Goal: Transaction & Acquisition: Purchase product/service

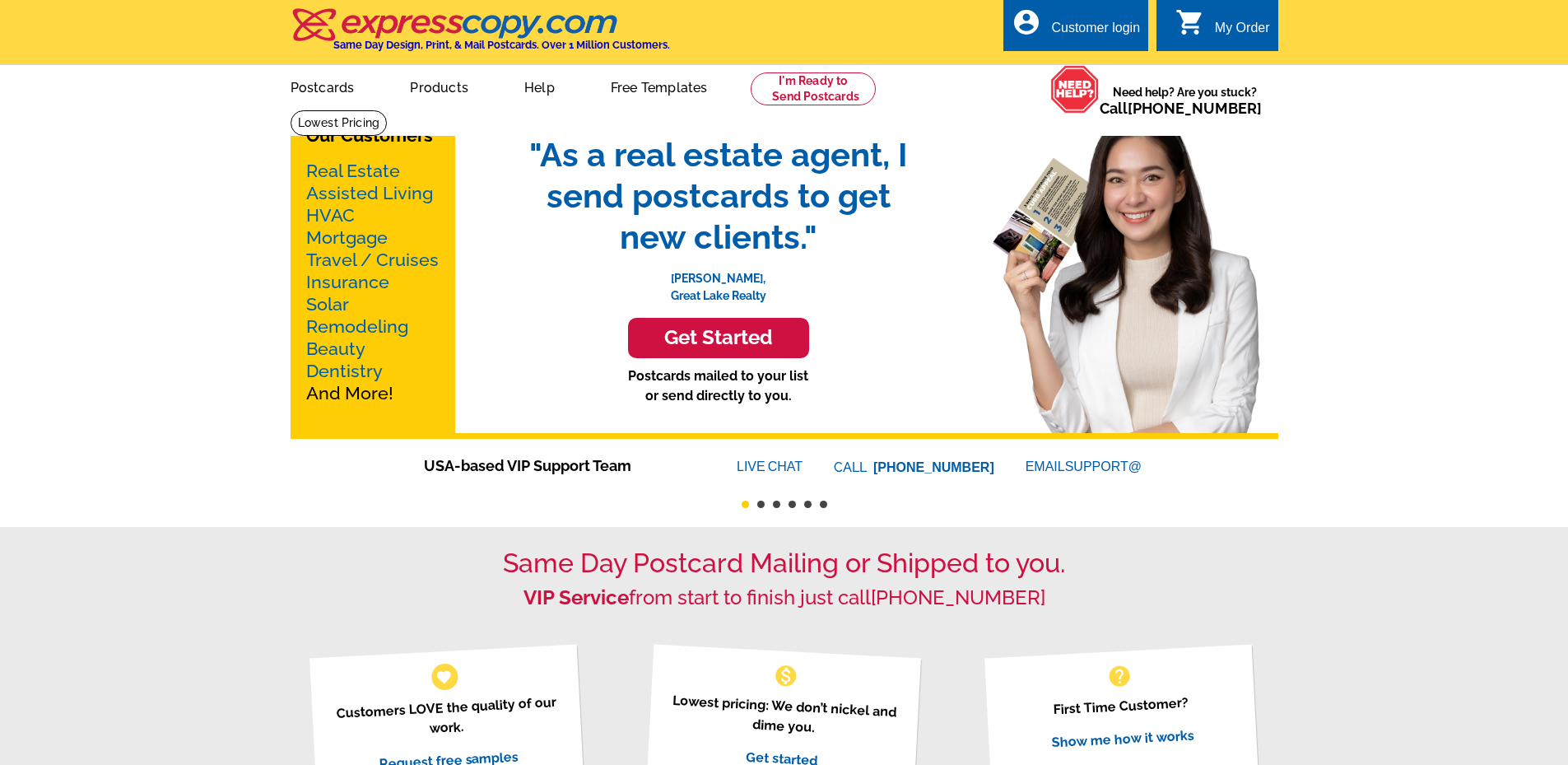
click at [424, 88] on link "Products" at bounding box center [438, 86] width 111 height 39
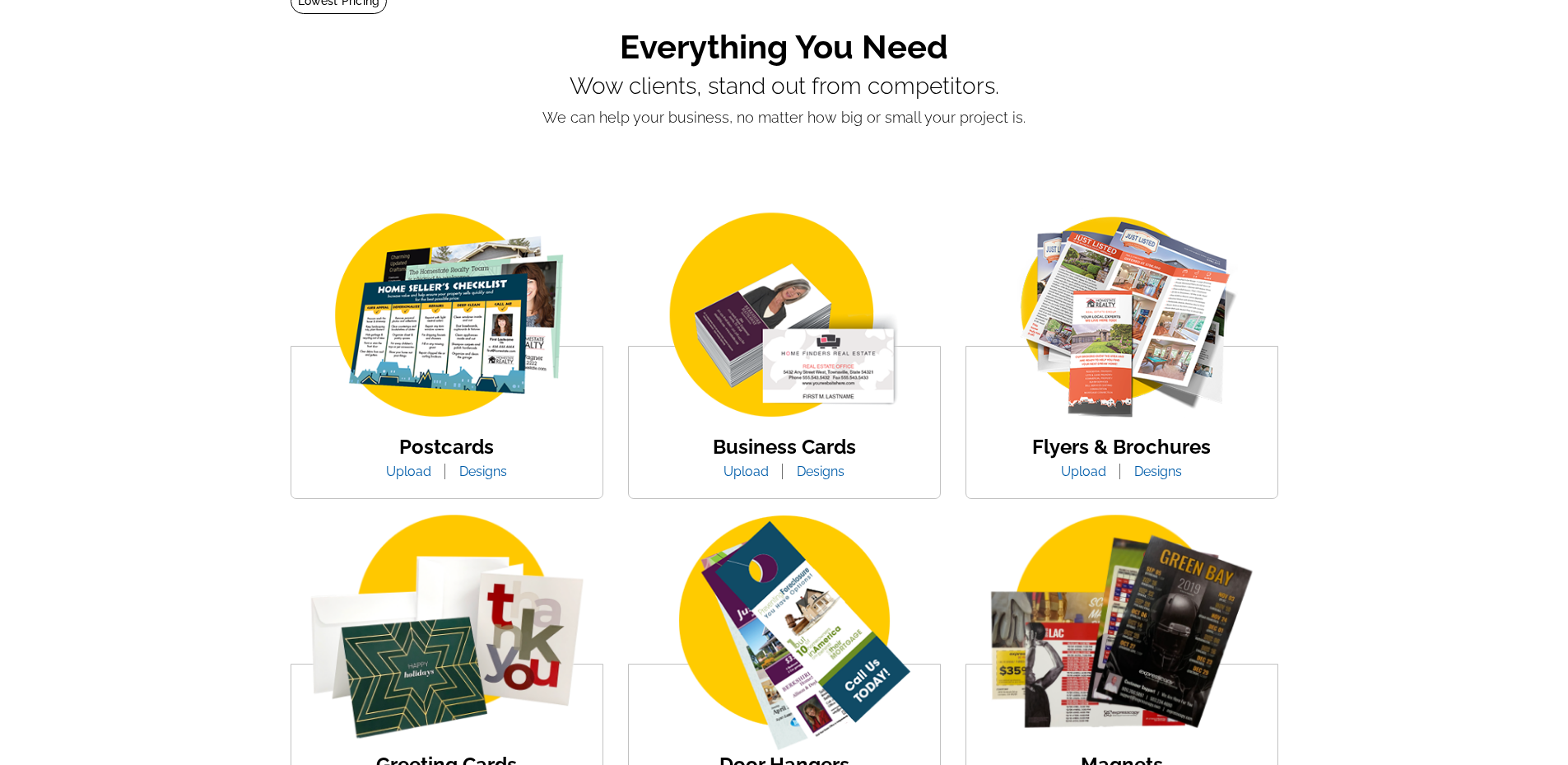
scroll to position [164, 0]
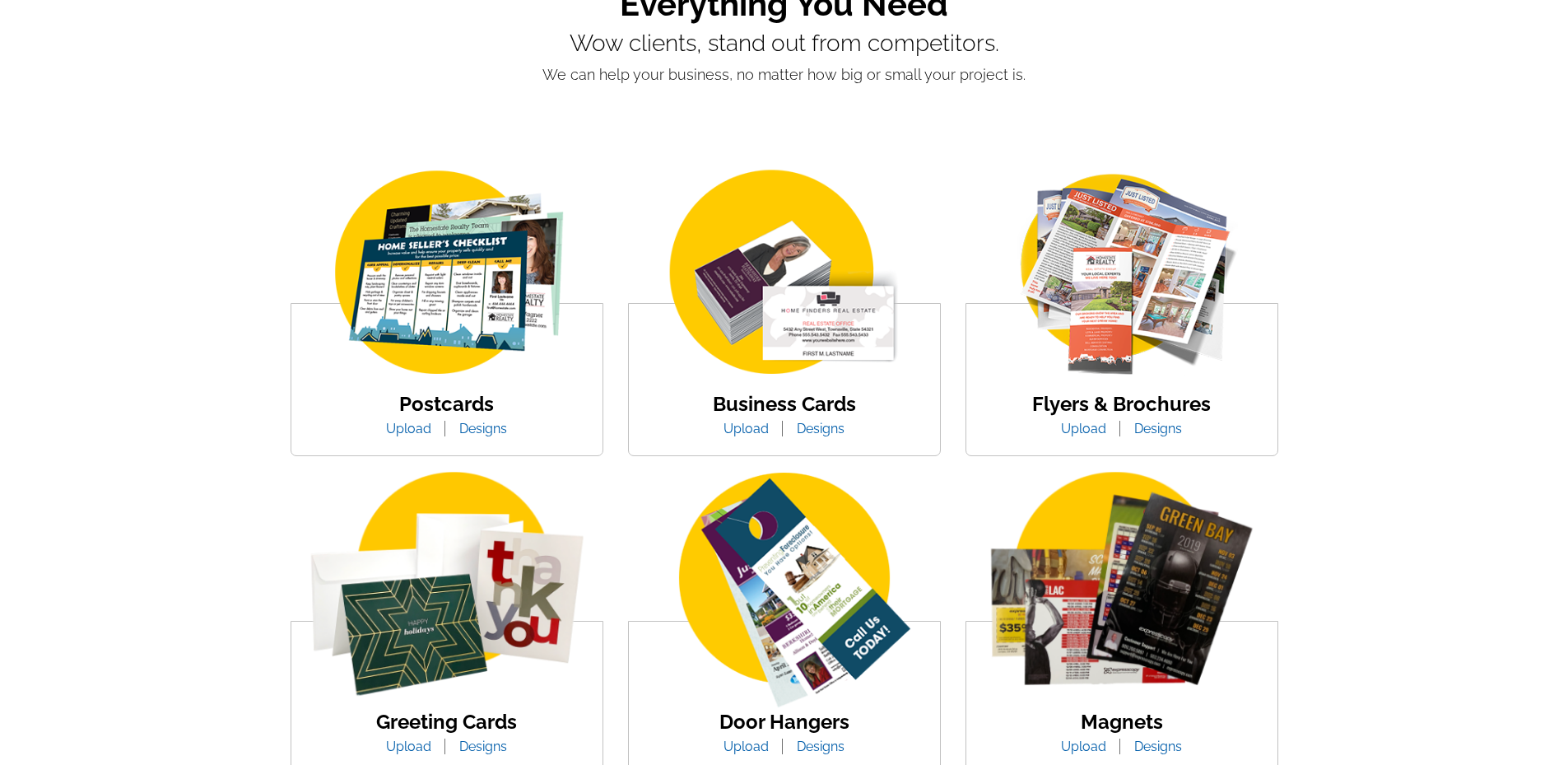
click at [409, 430] on link "Upload" at bounding box center [408, 429] width 70 height 16
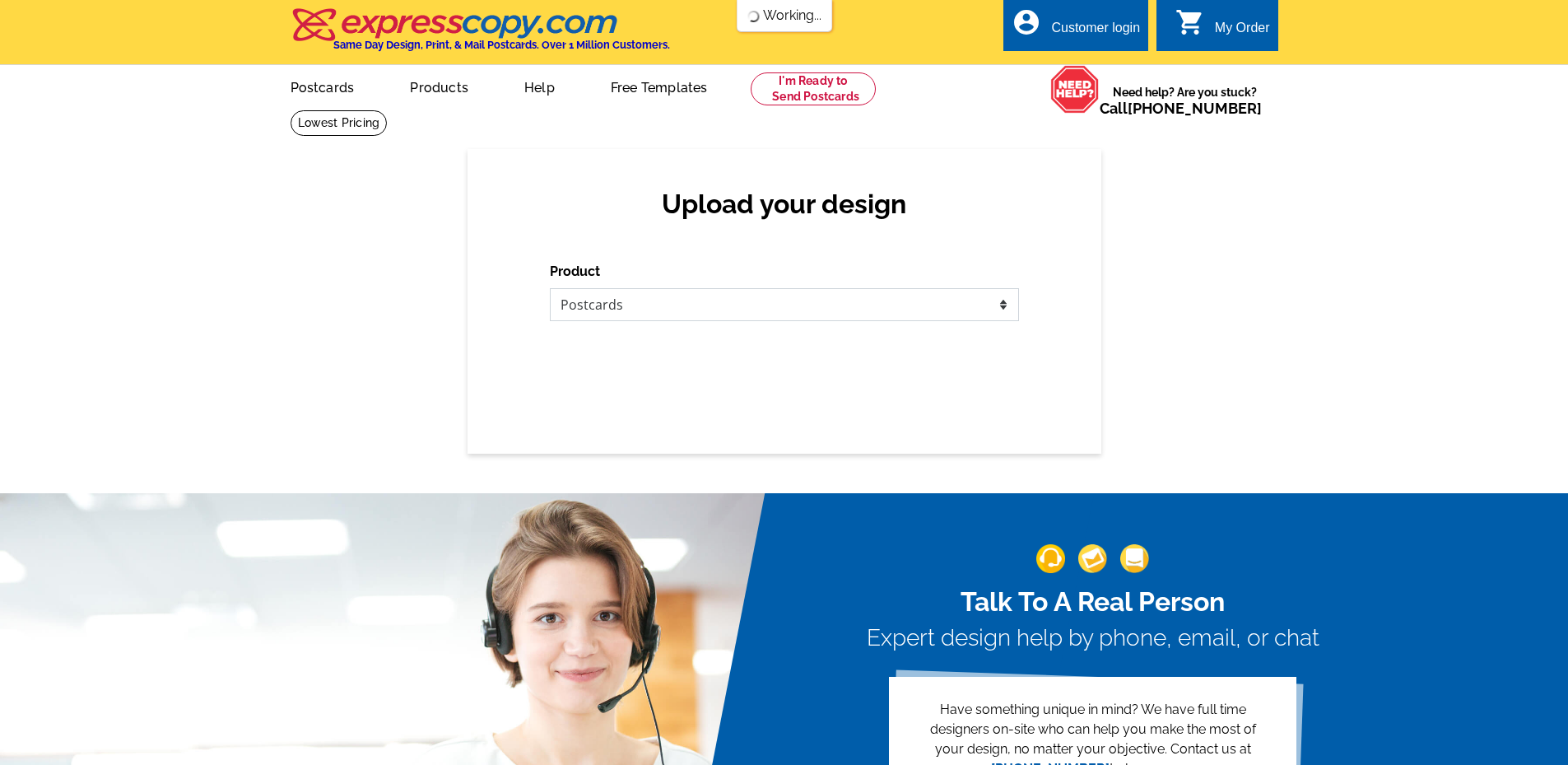
click at [588, 307] on select "Please select the type of file... Postcards Business Cards Letters and flyers G…" at bounding box center [784, 304] width 469 height 33
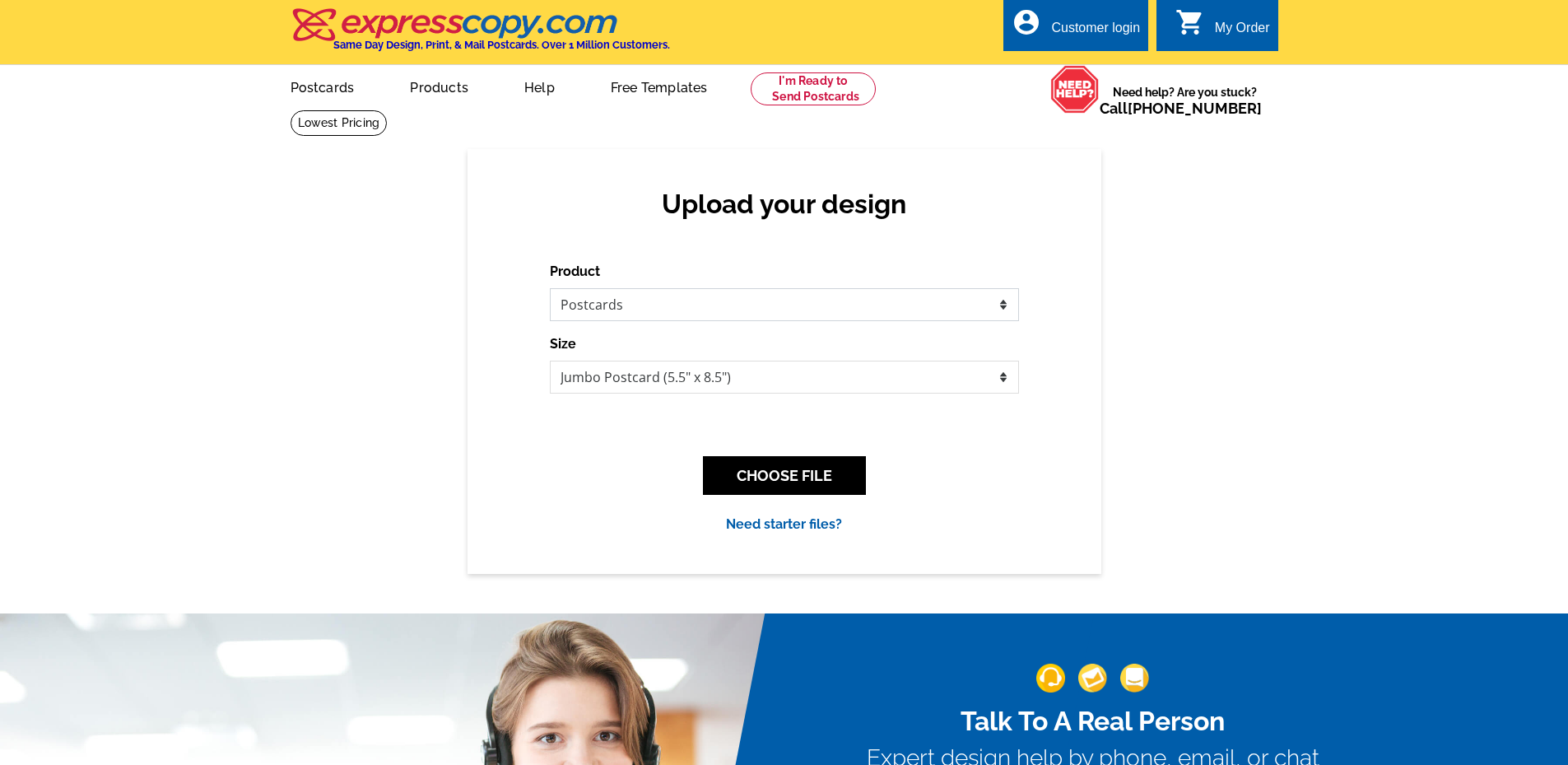
click at [588, 307] on select "Please select the type of file... Postcards Business Cards Letters and flyers G…" at bounding box center [784, 304] width 469 height 33
click at [697, 380] on select "Jumbo Postcard (5.5" x 8.5") Regular Postcard (4.25" x 5.6") Panoramic Postcard…" at bounding box center [784, 376] width 469 height 33
select select "1"
click at [550, 361] on select "Jumbo Postcard (5.5" x 8.5") Regular Postcard (4.25" x 5.6") Panoramic Postcard…" at bounding box center [784, 376] width 469 height 33
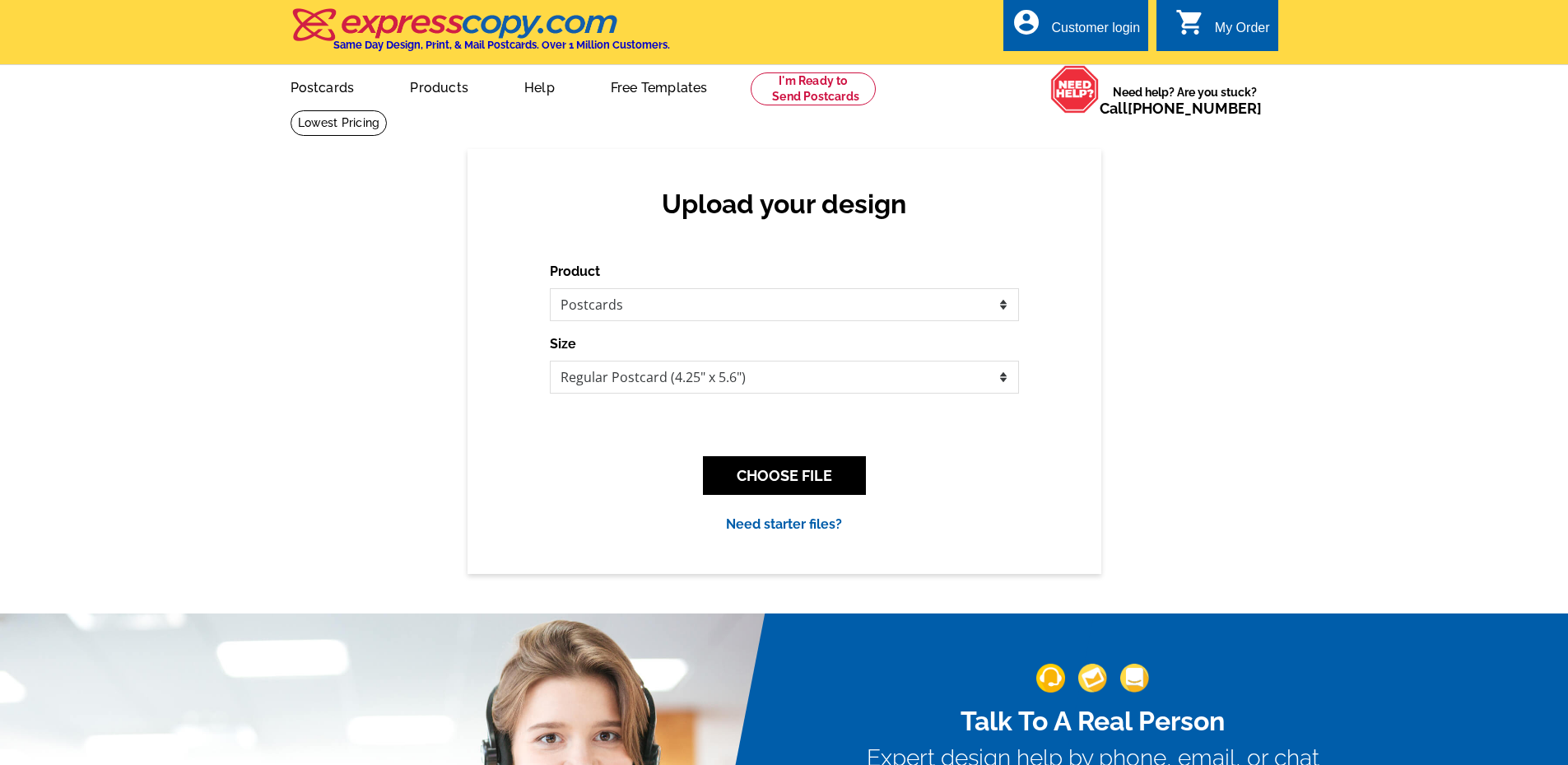
click at [690, 425] on div "Upload your design Product Please select the type of file... Postcards Business…" at bounding box center [784, 361] width 634 height 424
click at [897, 433] on div "Product Please select the type of file... Postcards Business Cards Letters and …" at bounding box center [784, 398] width 469 height 272
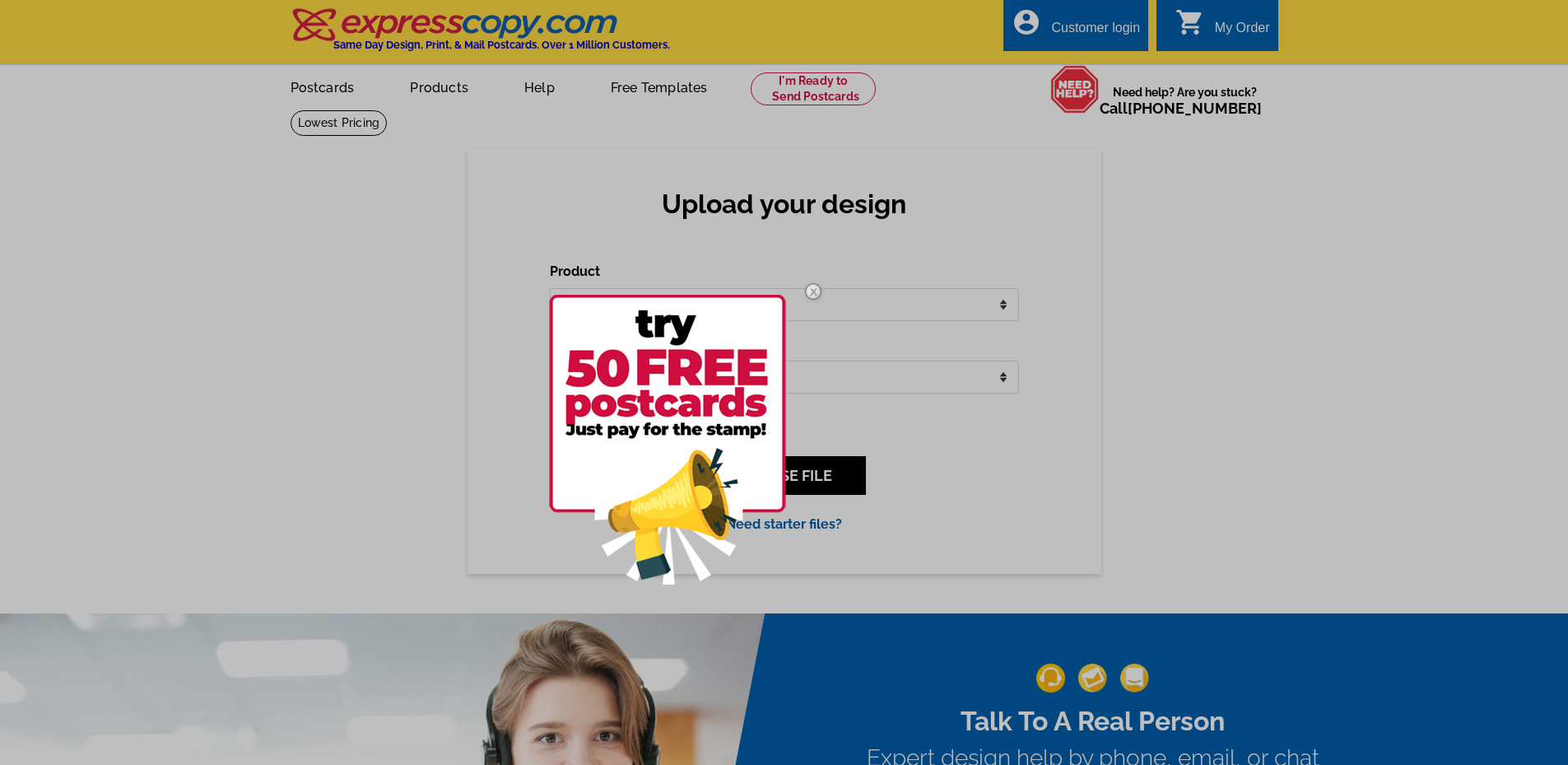
click at [816, 483] on div at bounding box center [784, 382] width 1568 height 765
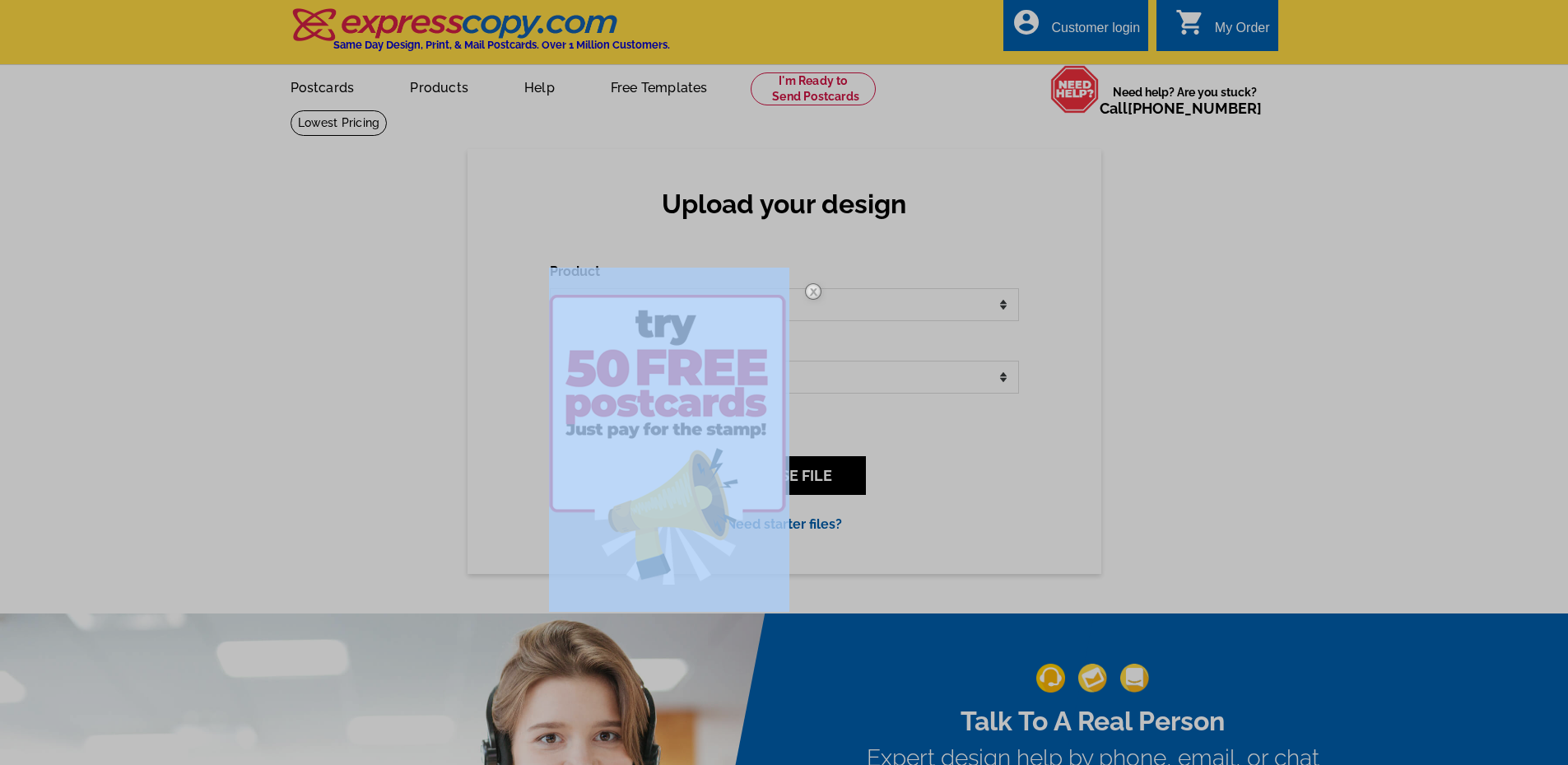
click at [816, 483] on div at bounding box center [784, 382] width 1568 height 765
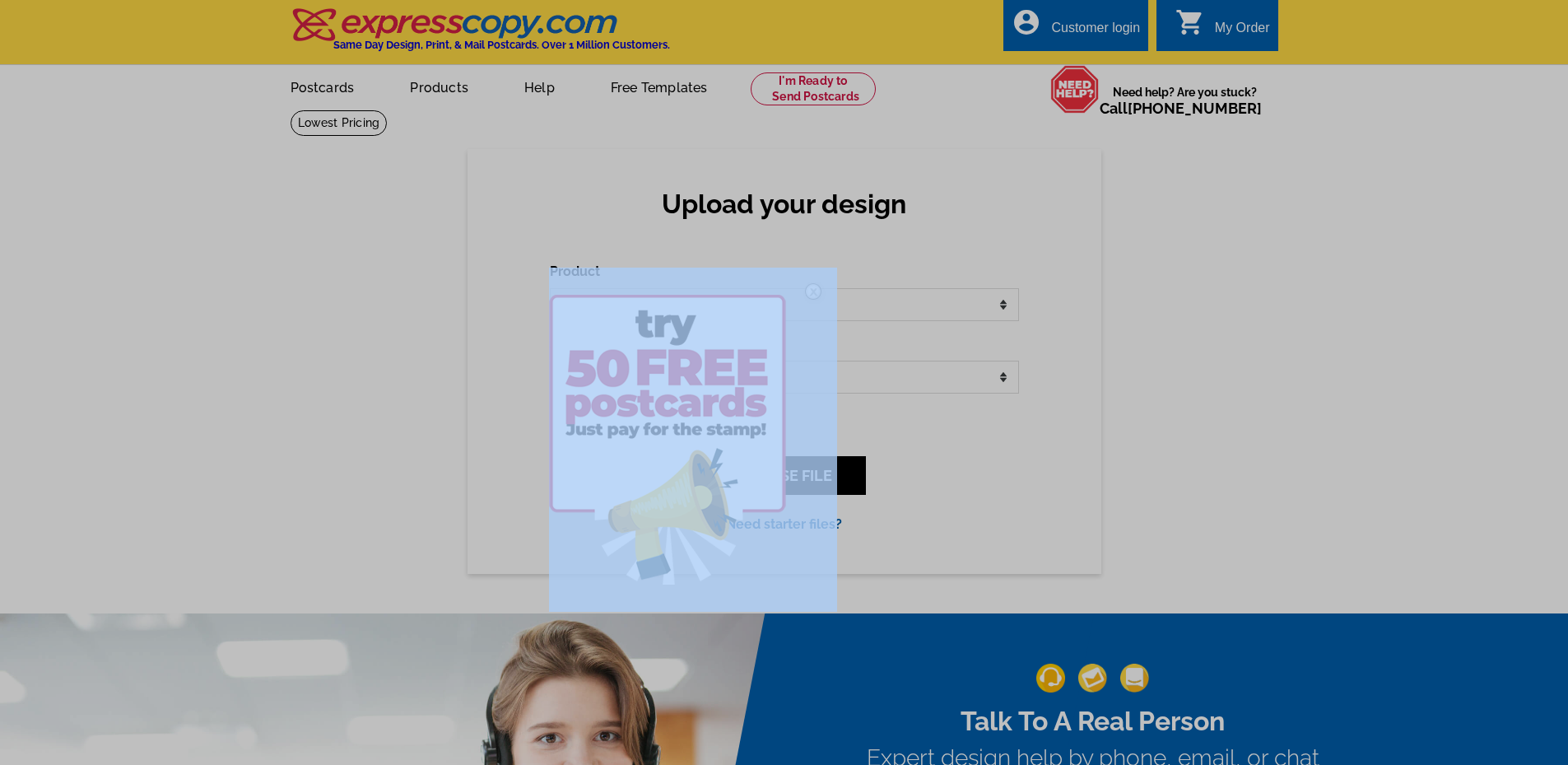
click at [816, 483] on div at bounding box center [784, 382] width 1568 height 765
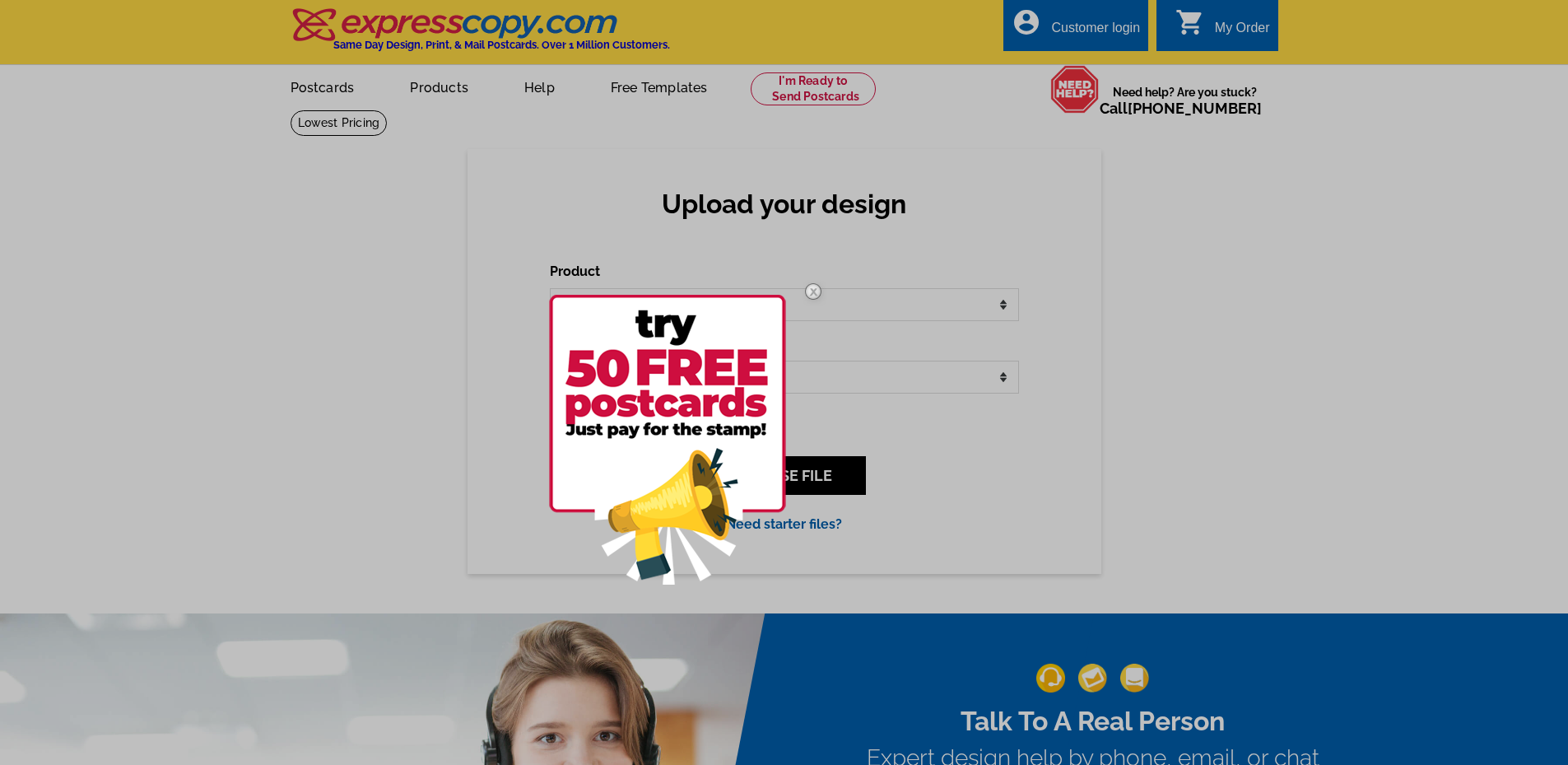
click at [1117, 444] on div at bounding box center [784, 382] width 1568 height 765
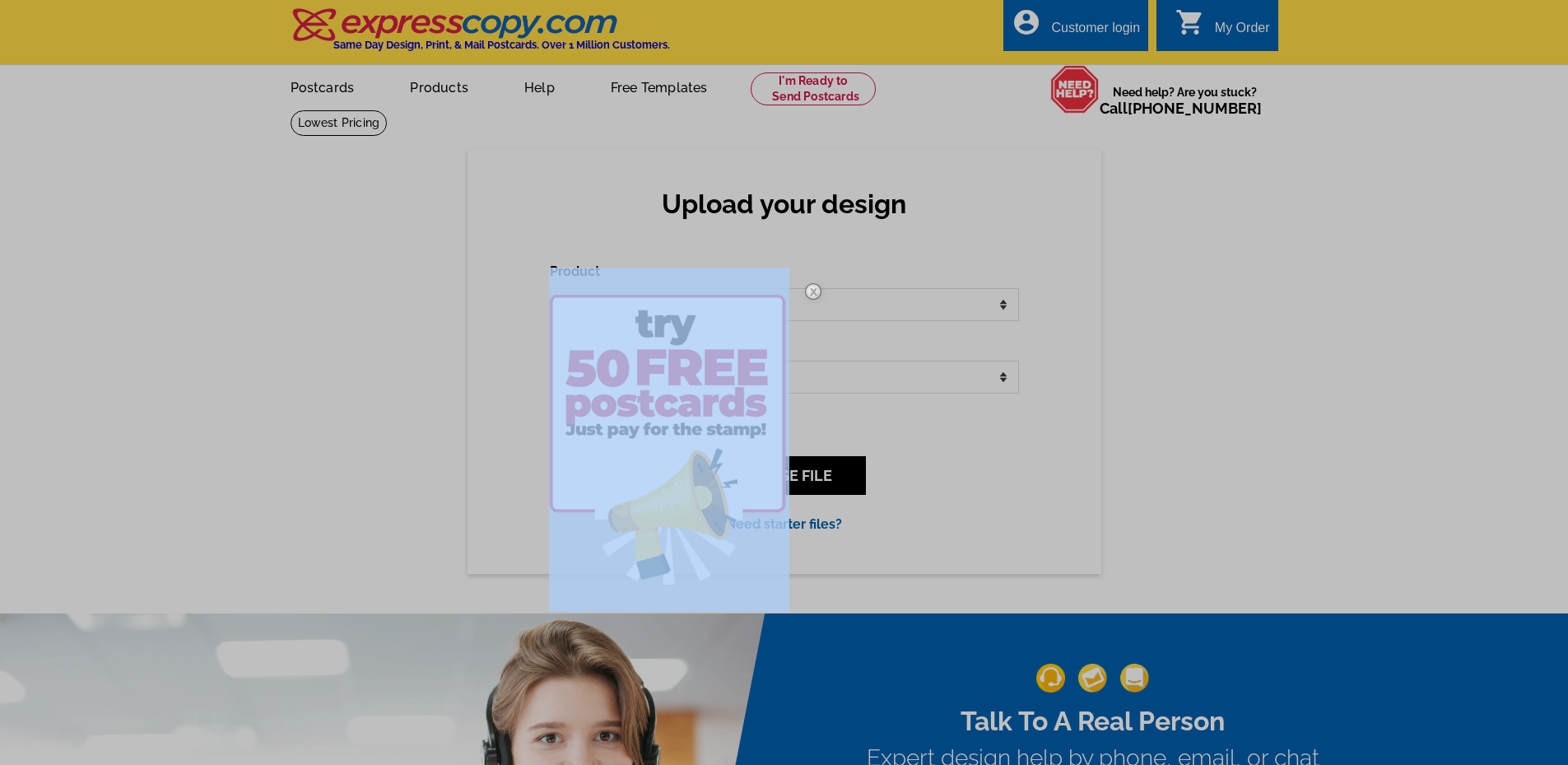
click at [1117, 444] on div at bounding box center [784, 382] width 1568 height 765
click at [813, 288] on img at bounding box center [813, 291] width 48 height 48
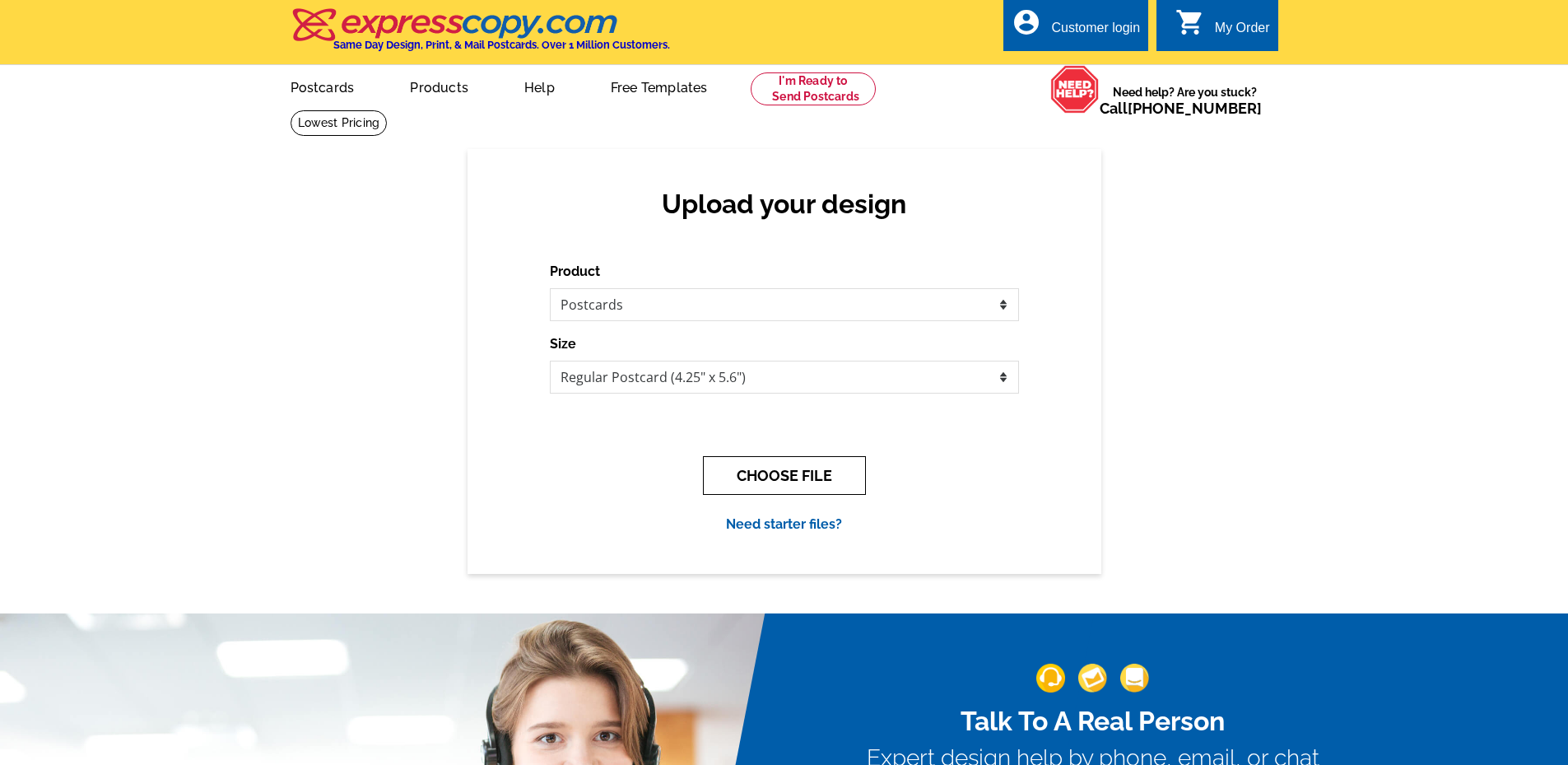
click at [776, 475] on button "CHOOSE FILE" at bounding box center [784, 476] width 163 height 39
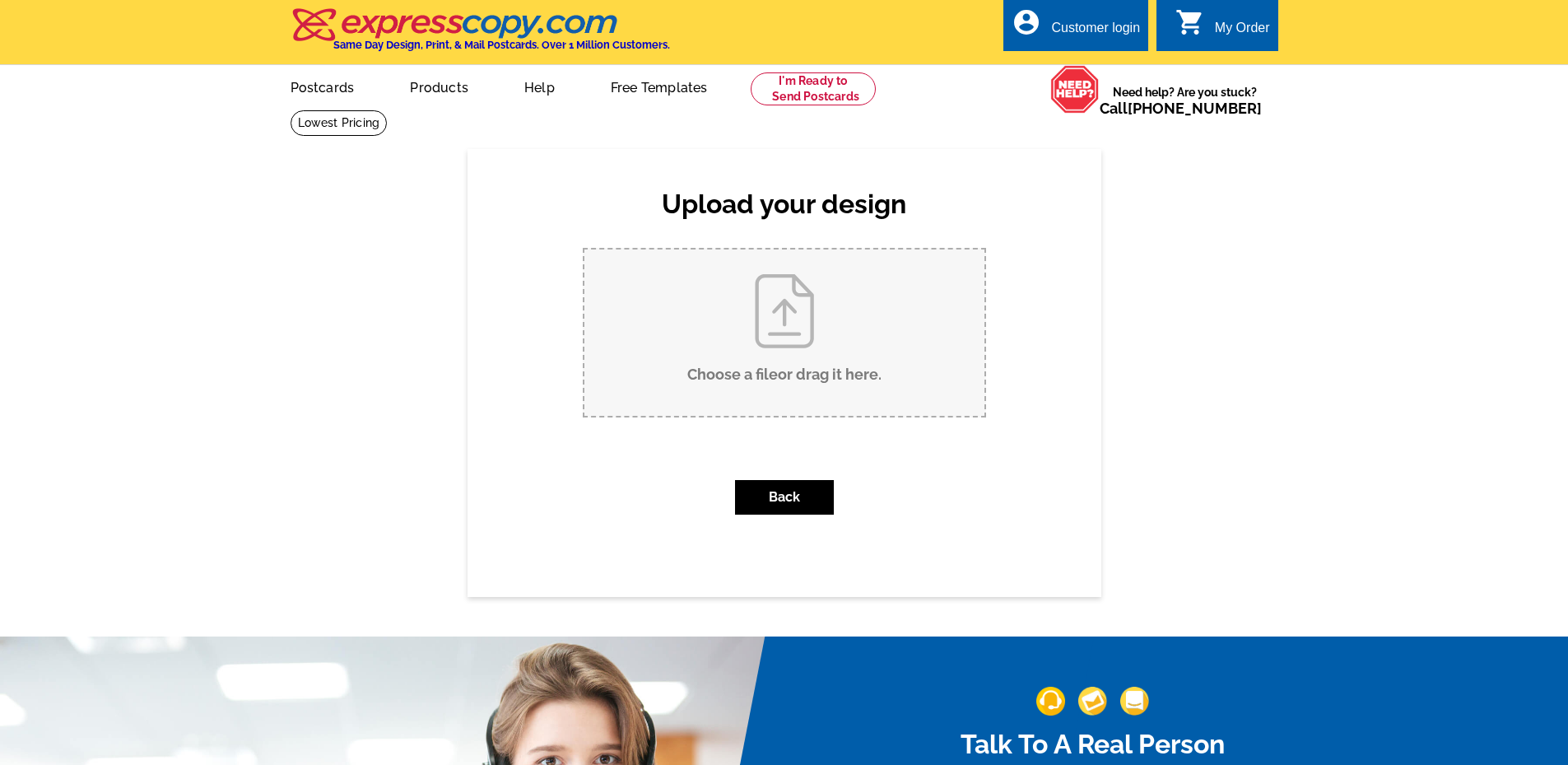
click at [773, 333] on input "Choose a file or drag it here ." at bounding box center [784, 332] width 400 height 166
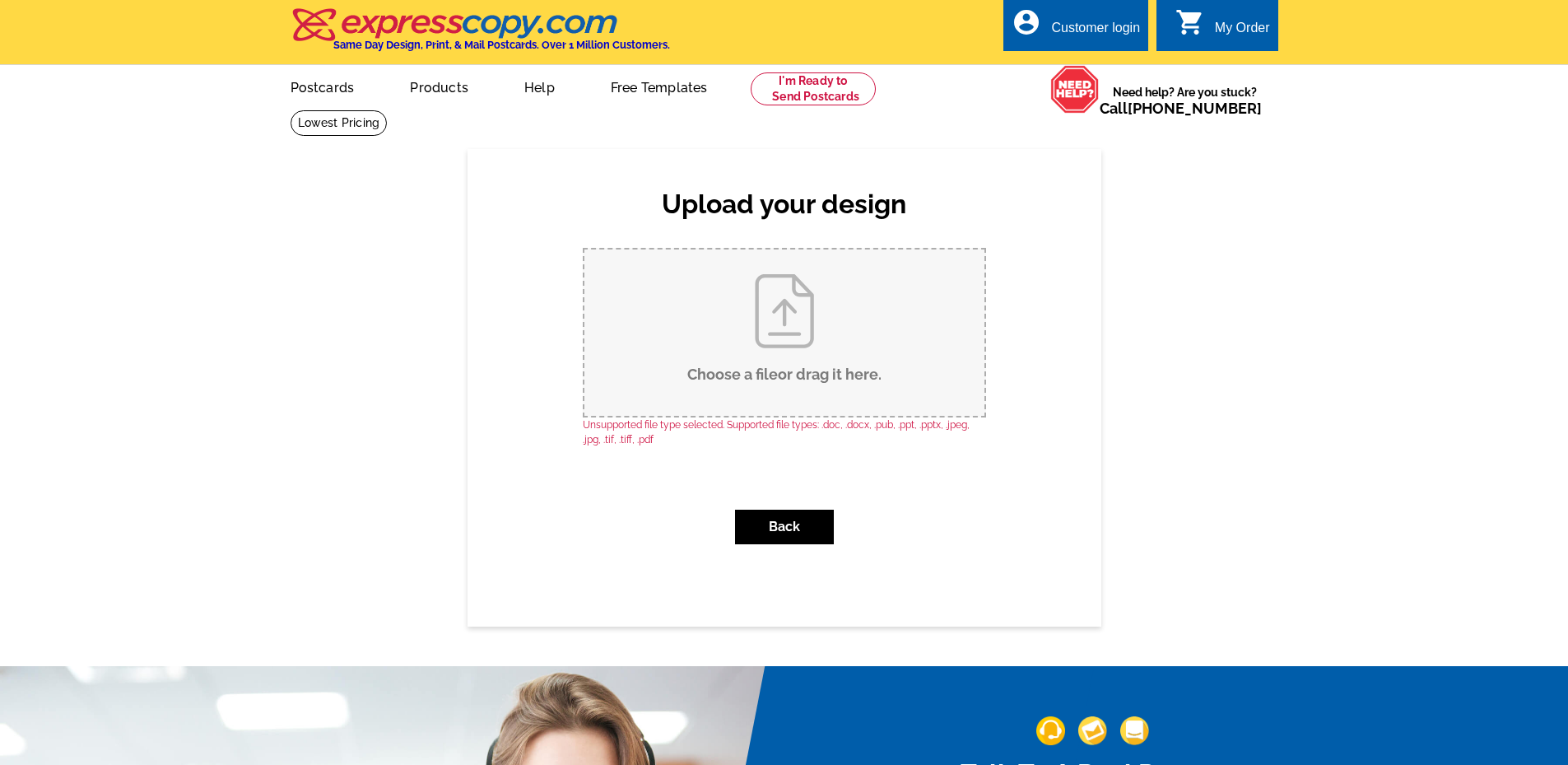
click at [816, 331] on input "Choose a file or drag it here ." at bounding box center [784, 332] width 400 height 166
type input "C:\fakepath\Snail Mail Announcement.jpg"
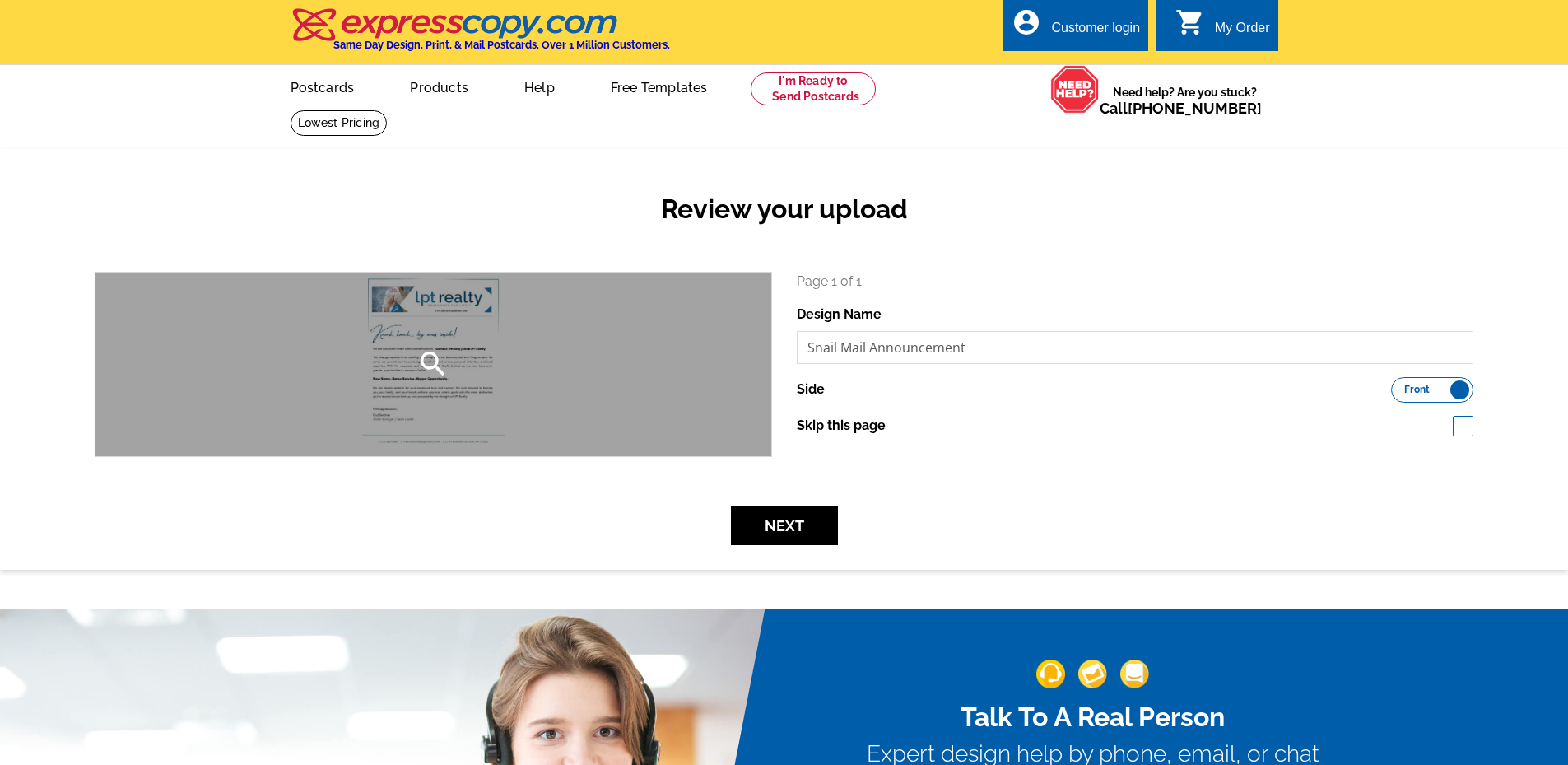
click at [437, 389] on div "search" at bounding box center [433, 364] width 675 height 184
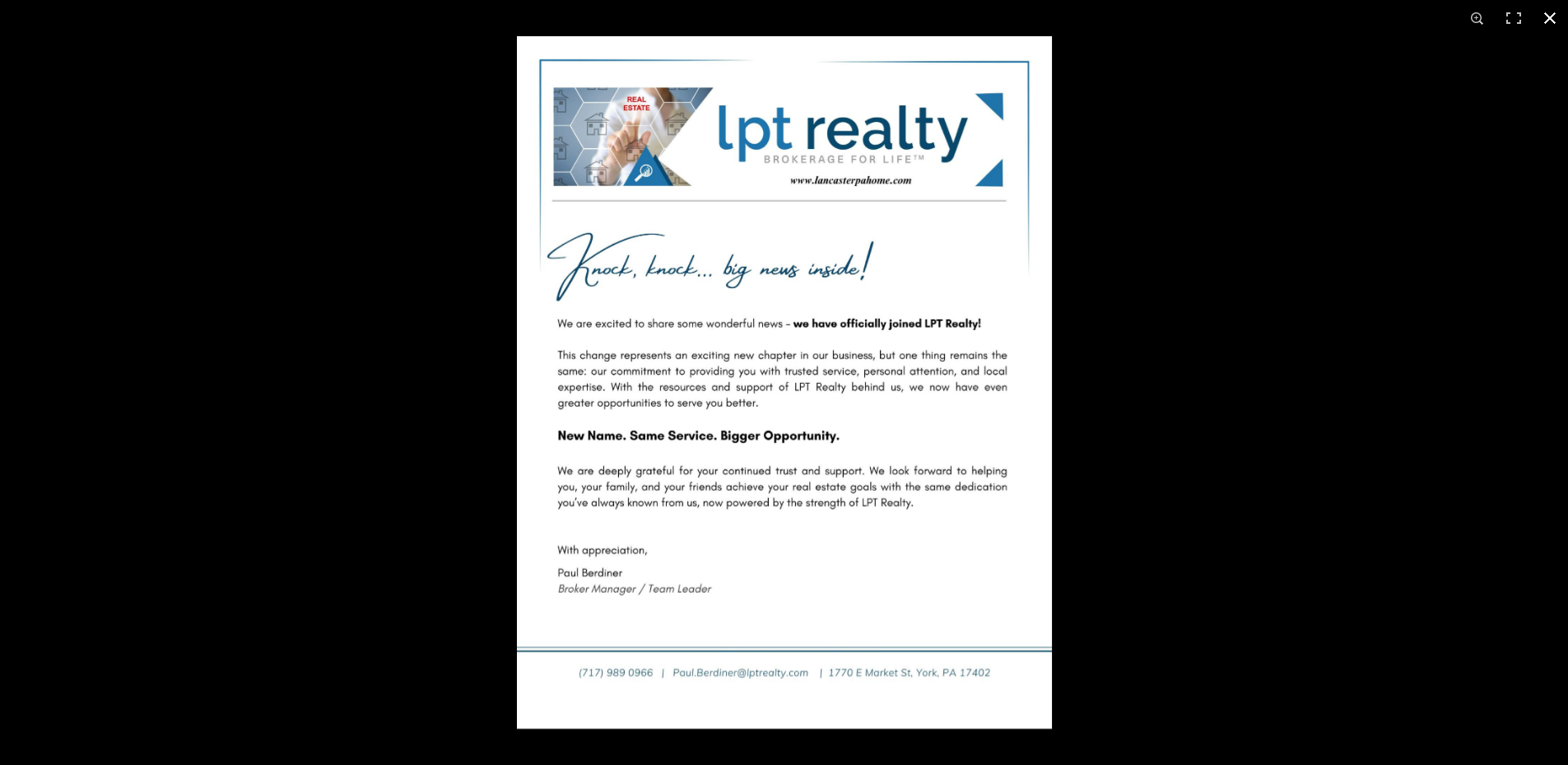
click at [1340, 497] on div at bounding box center [1300, 419] width 1568 height 765
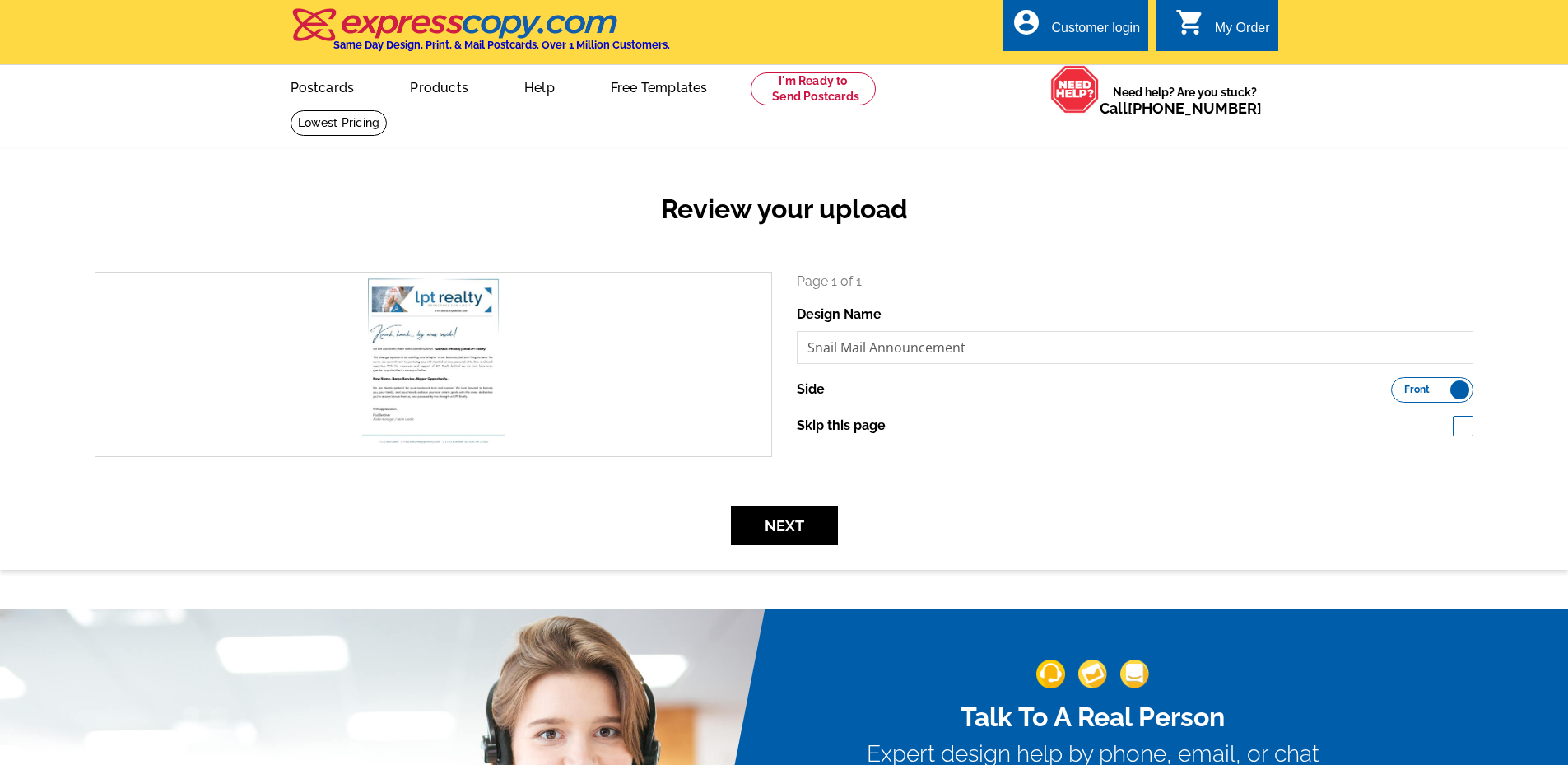
click at [1430, 391] on label "Front Back" at bounding box center [1431, 390] width 83 height 26
click at [1399, 385] on input "Front Back" at bounding box center [1399, 385] width 0 height 0
click at [1430, 391] on label "Front Back" at bounding box center [1431, 390] width 83 height 26
click at [1399, 385] on input "Front Back" at bounding box center [1399, 385] width 0 height 0
click at [821, 390] on label "Side" at bounding box center [811, 390] width 28 height 20
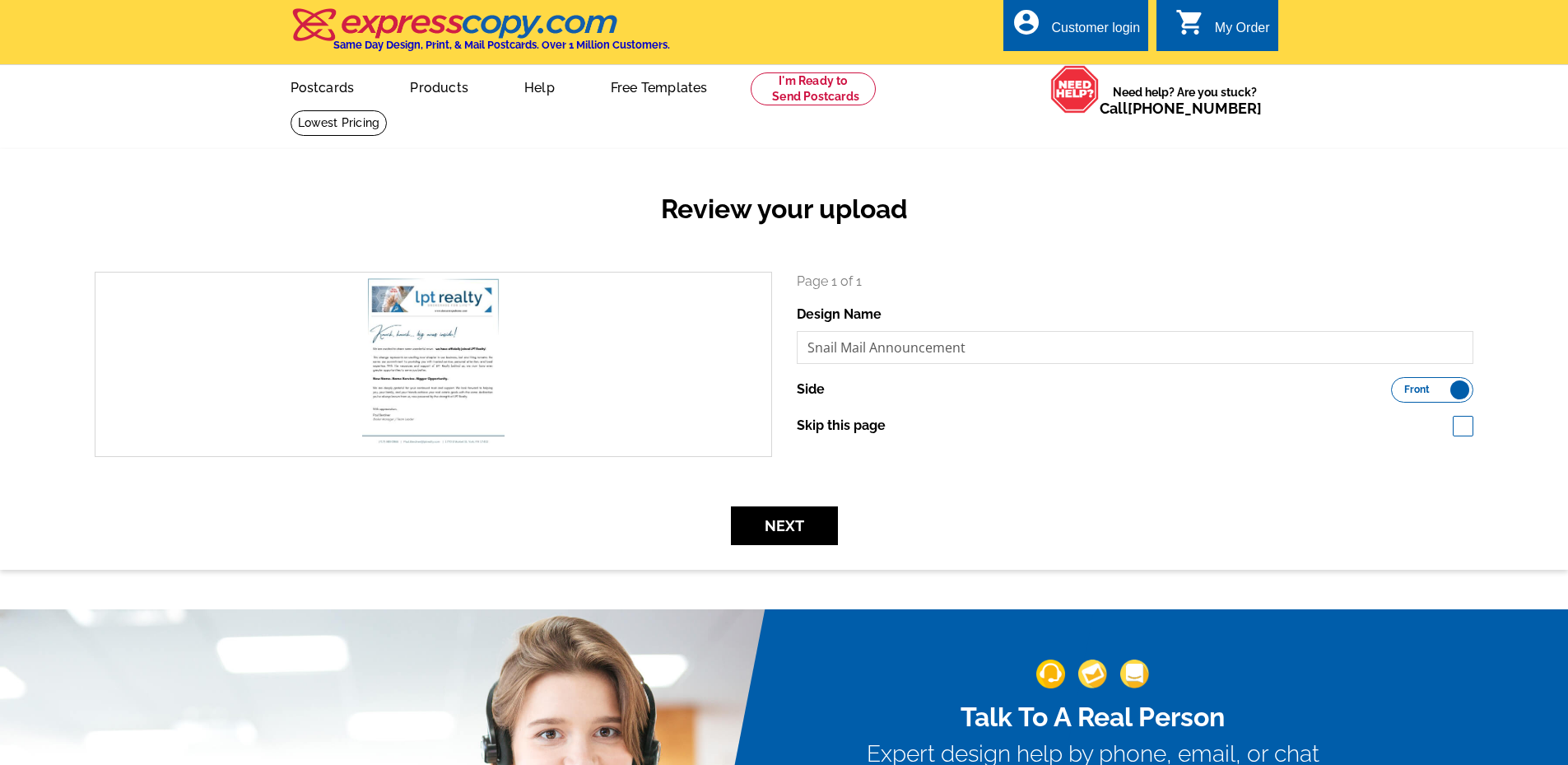
click at [1461, 400] on label "Front Back" at bounding box center [1431, 390] width 83 height 26
click at [1399, 385] on input "Front Back" at bounding box center [1399, 385] width 0 height 0
click at [1419, 391] on label "Front Back" at bounding box center [1431, 390] width 83 height 26
click at [1399, 385] on input "Front Back" at bounding box center [1399, 385] width 0 height 0
click at [1419, 391] on span "Front" at bounding box center [1416, 389] width 26 height 8
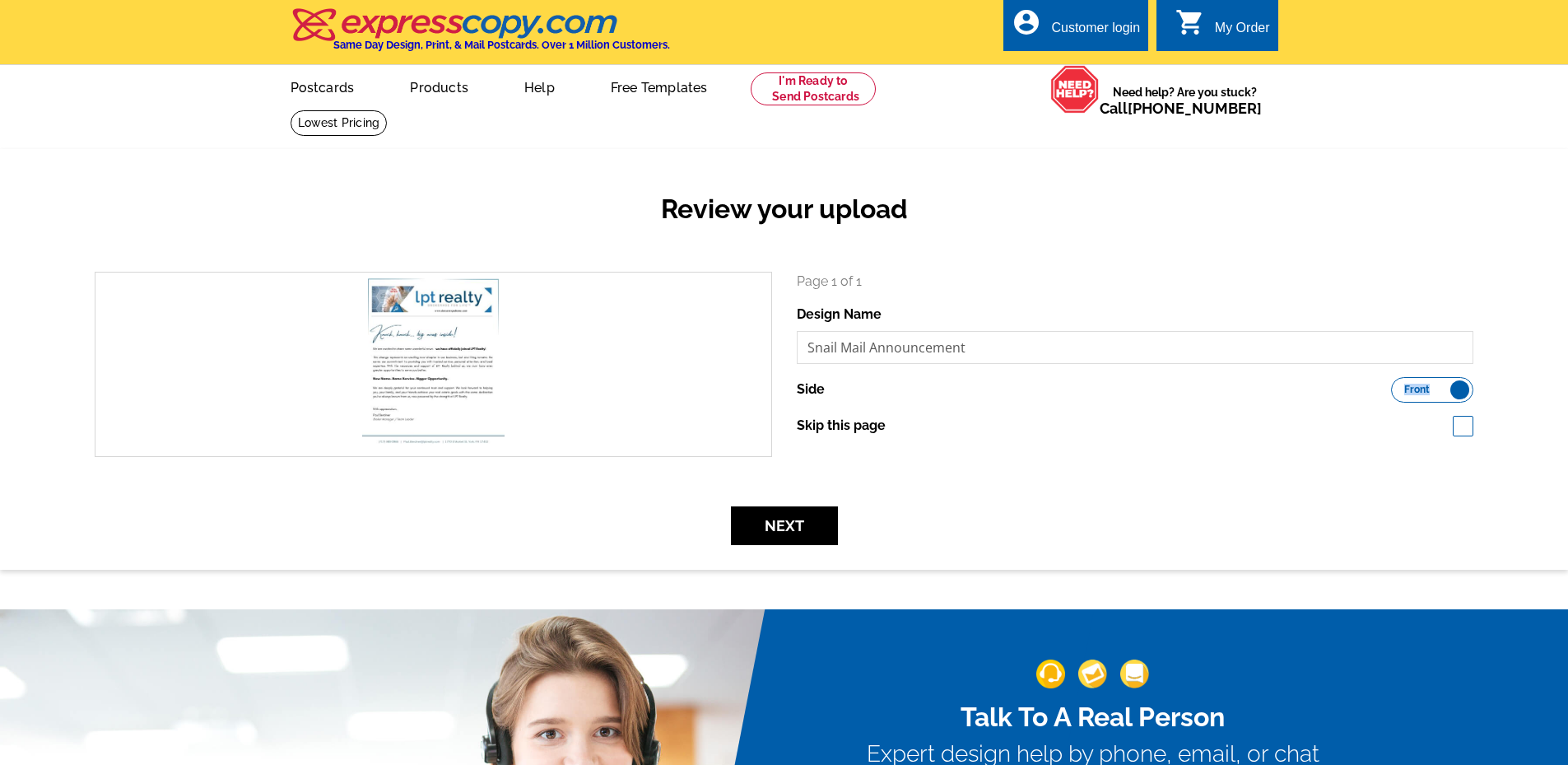
click at [1399, 385] on input "Front Back" at bounding box center [1399, 385] width 0 height 0
click at [1446, 389] on span "Back" at bounding box center [1452, 389] width 24 height 8
click at [1399, 385] on input "Front Back" at bounding box center [1399, 385] width 0 height 0
click at [768, 527] on button "Next" at bounding box center [784, 525] width 107 height 39
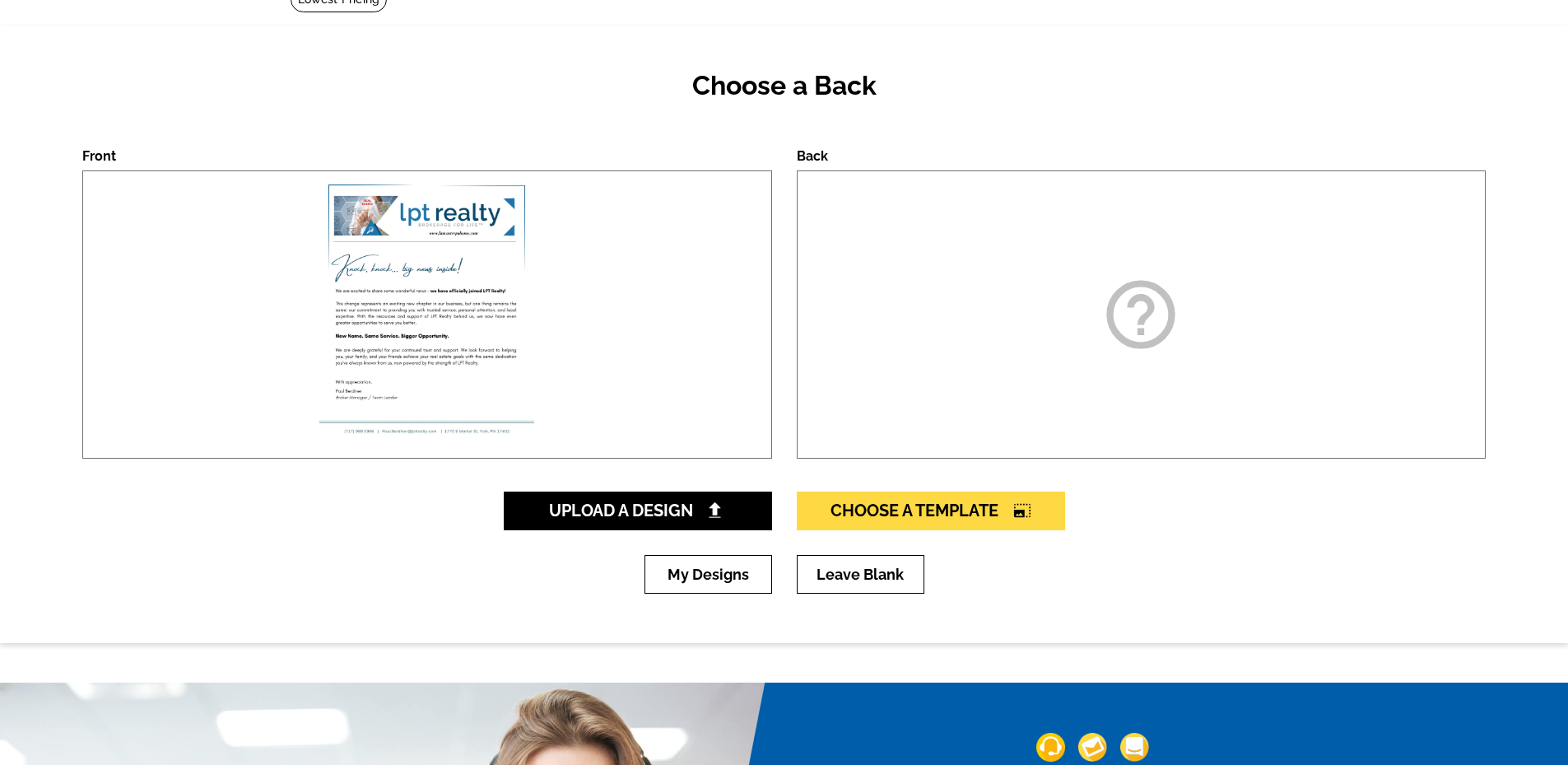
scroll to position [164, 0]
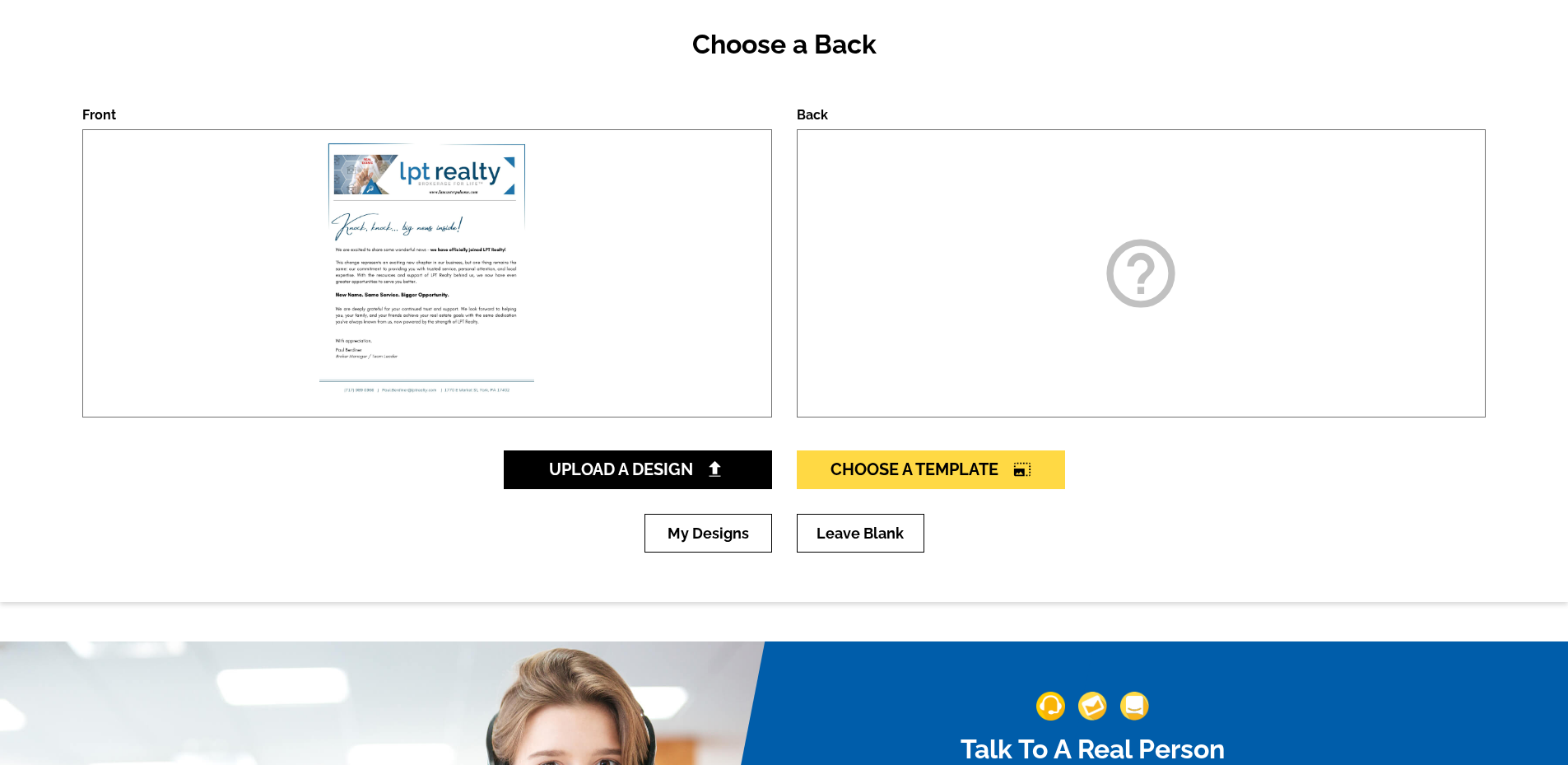
click at [1043, 310] on div "help_outline" at bounding box center [1141, 273] width 689 height 288
click at [1152, 284] on icon "help_outline" at bounding box center [1140, 273] width 83 height 83
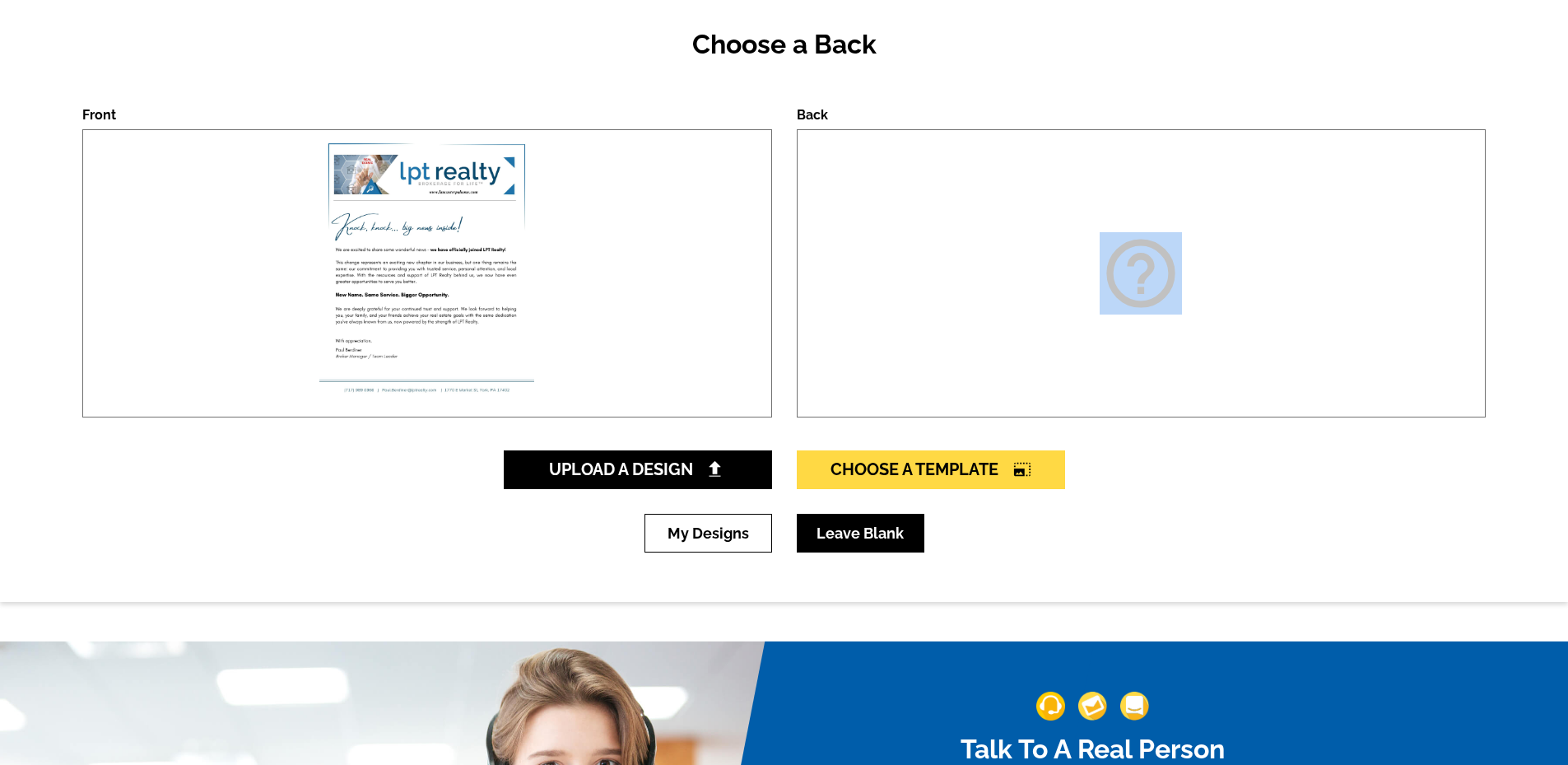
click at [844, 535] on link "Leave Blank" at bounding box center [861, 533] width 128 height 39
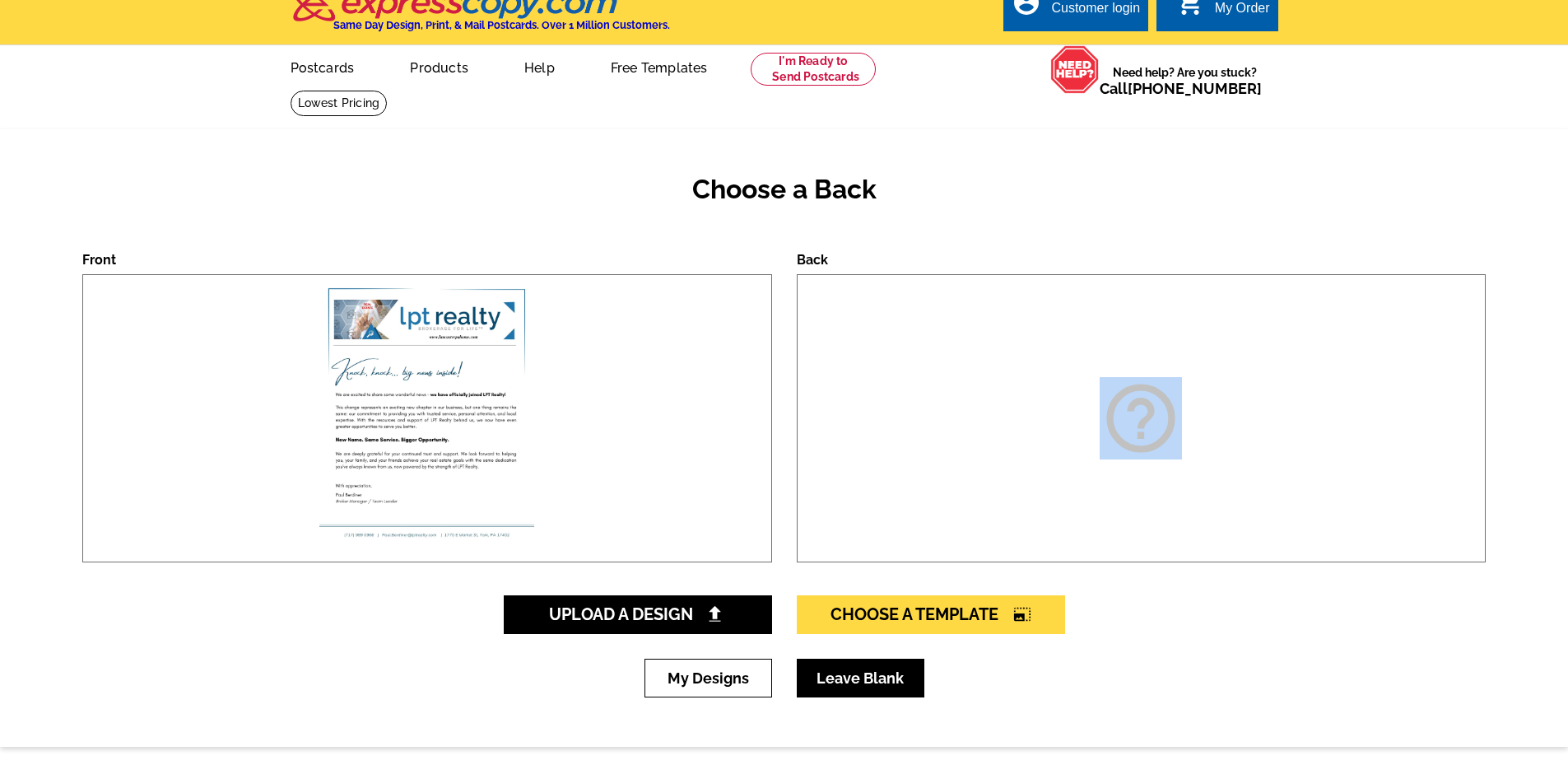
scroll to position [0, 0]
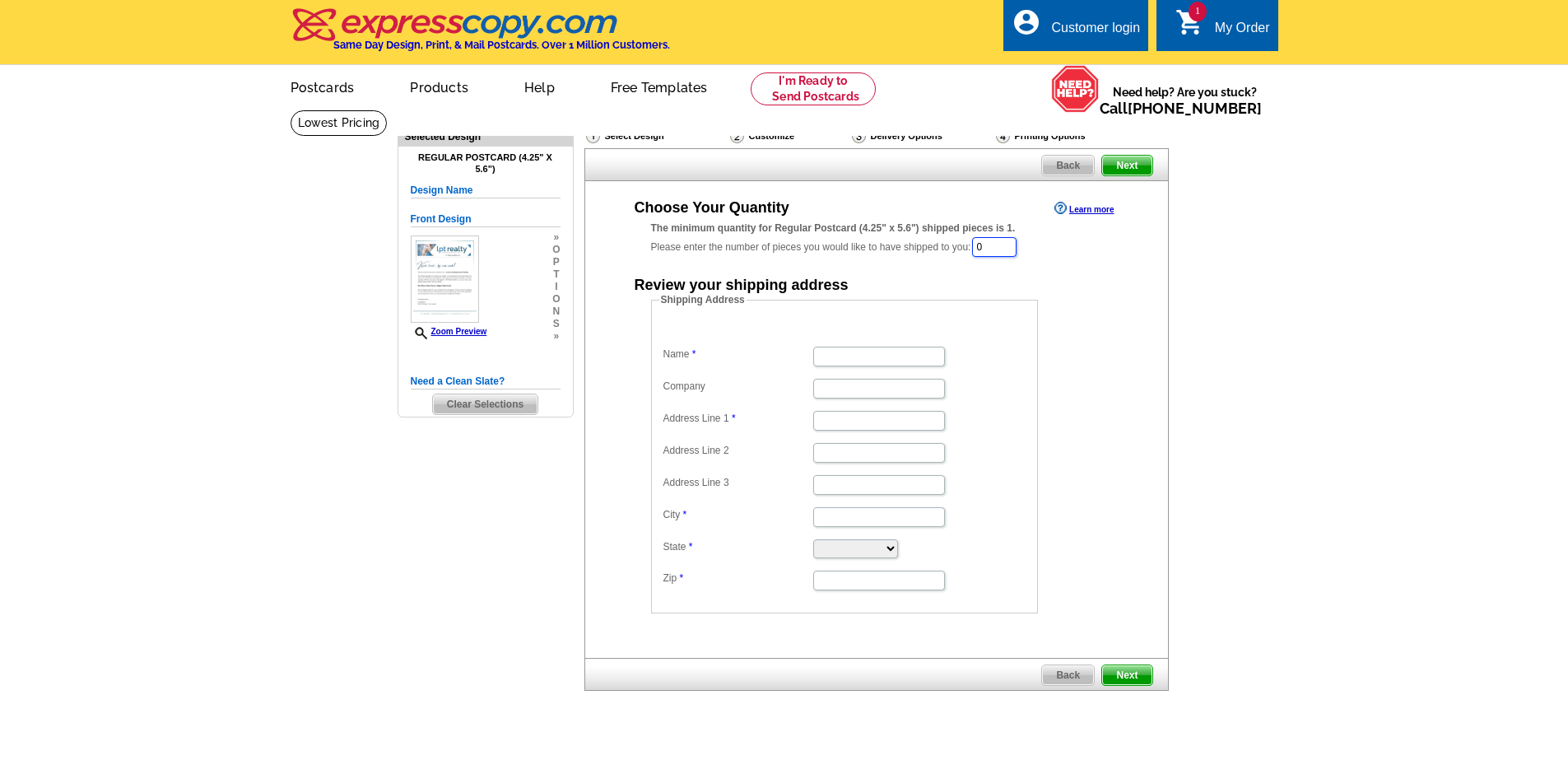
click at [1011, 248] on input "0" at bounding box center [994, 247] width 44 height 20
type input "5"
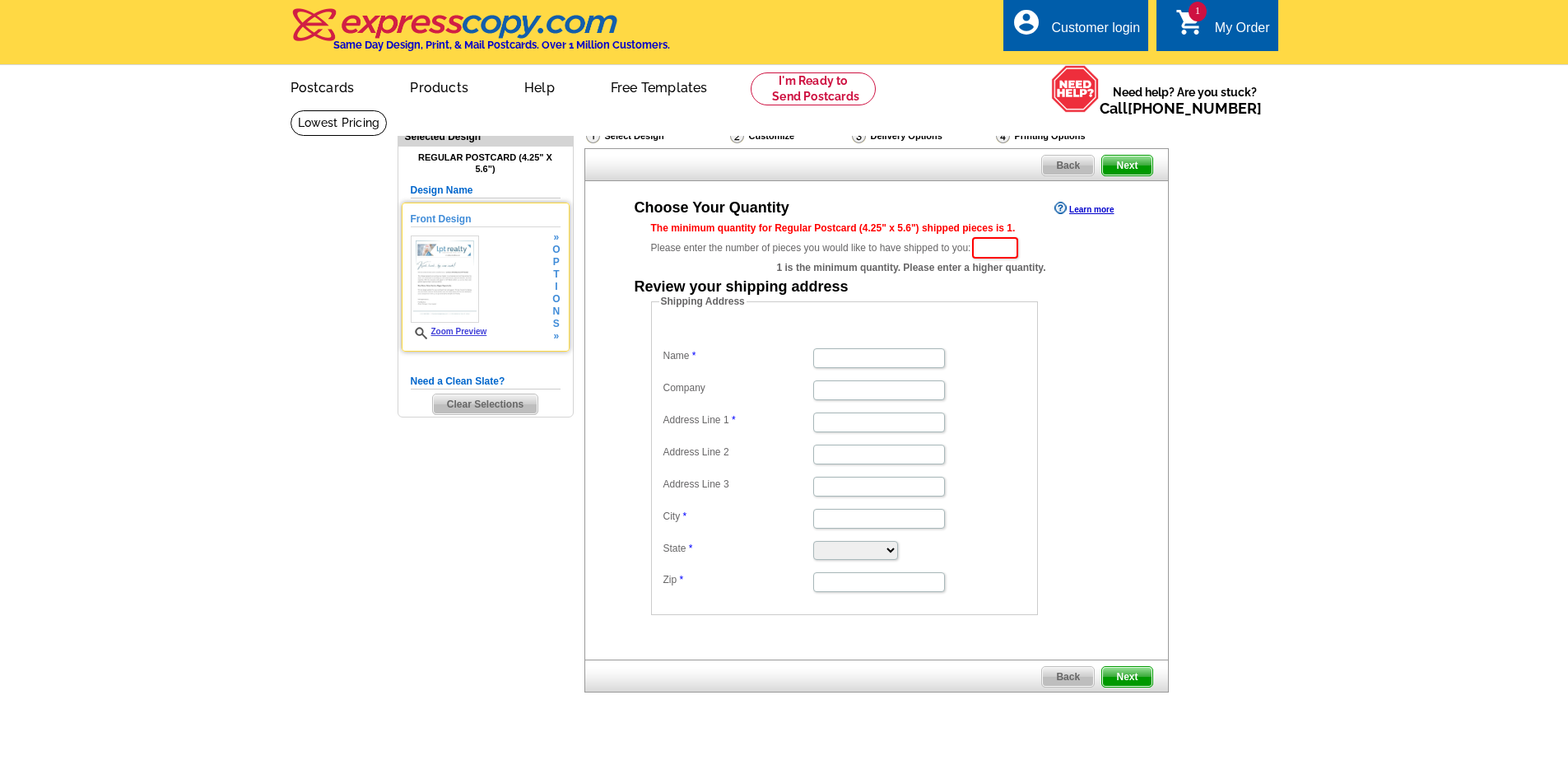
click at [461, 330] on link "Zoom Preview" at bounding box center [449, 331] width 76 height 9
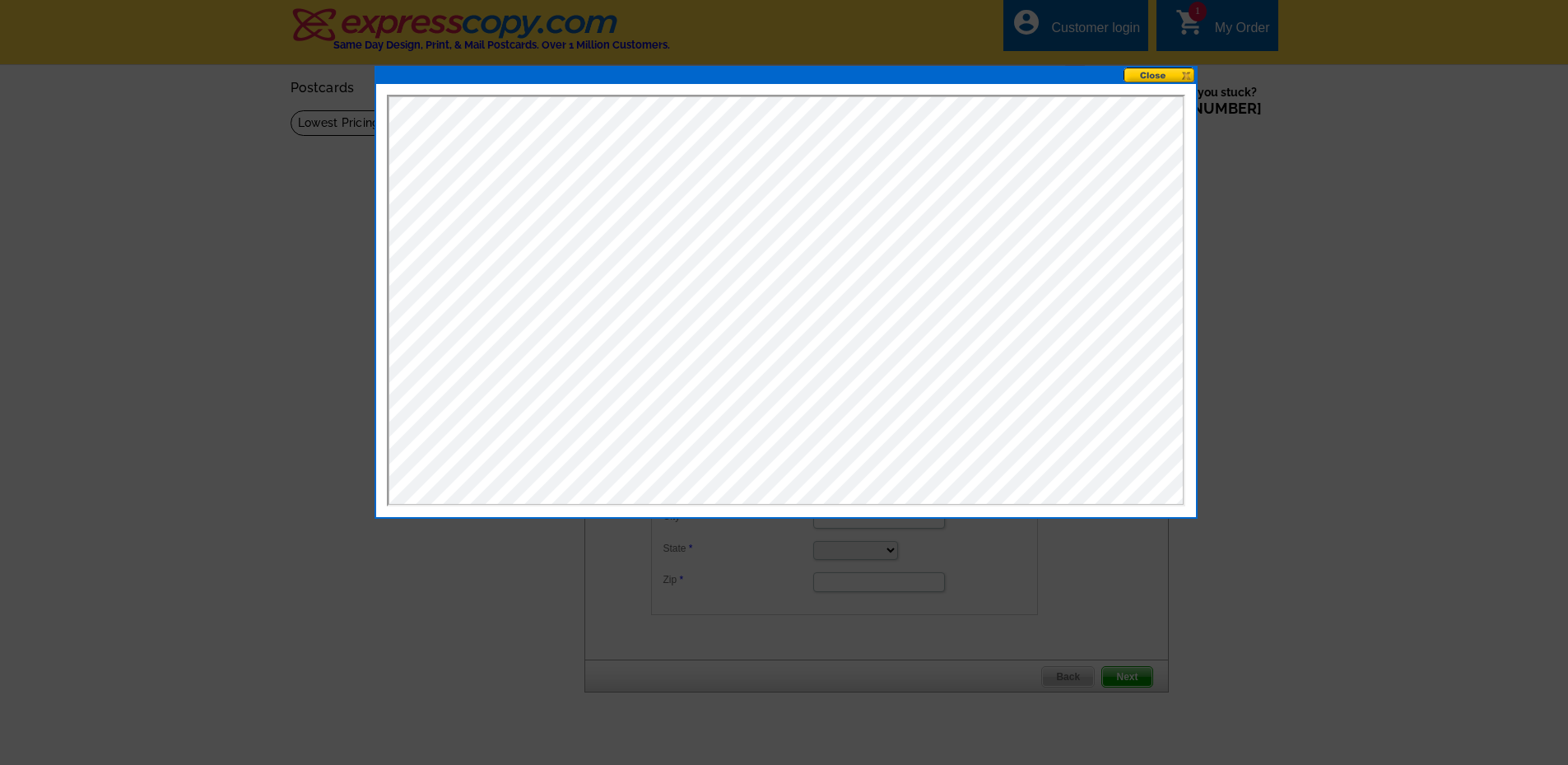
click at [1151, 76] on button at bounding box center [1160, 75] width 73 height 16
click at [1151, 84] on span "Need help? Are you stuck? Call [PHONE_NUMBER]" at bounding box center [1185, 100] width 170 height 33
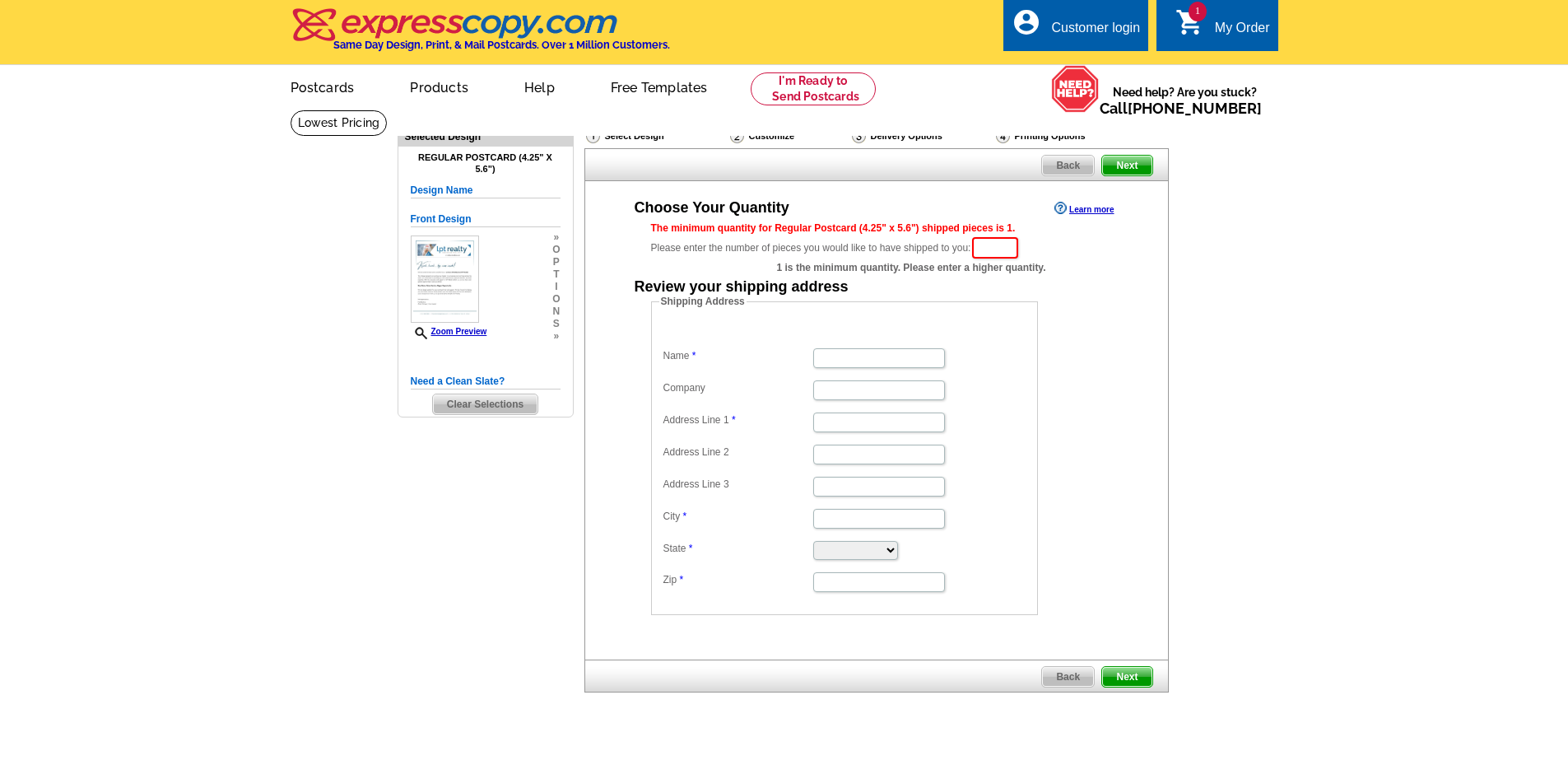
click at [634, 138] on div "Select Design" at bounding box center [656, 138] width 144 height 20
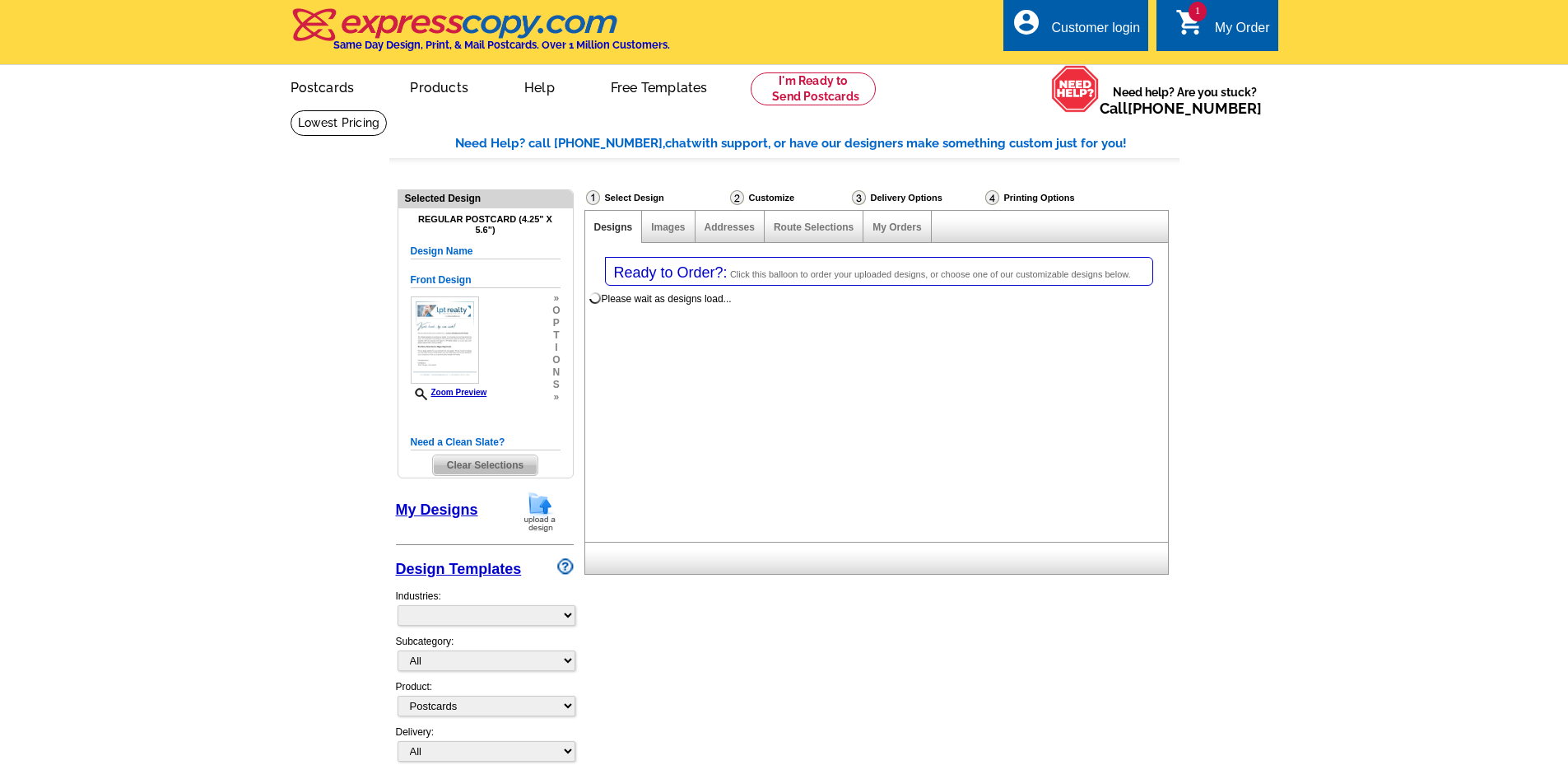
select select "1"
select select "back"
select select "785"
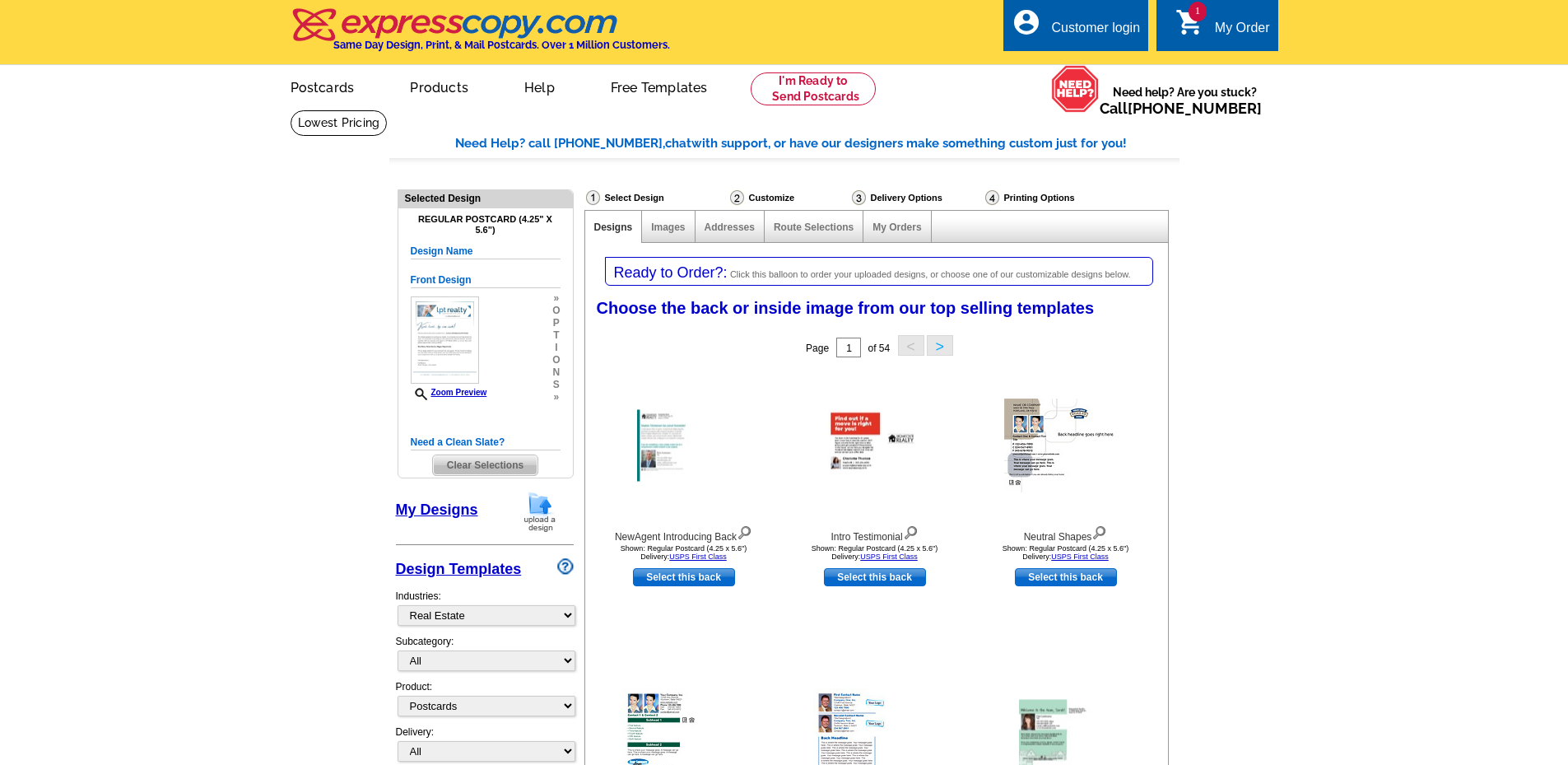
click at [474, 441] on h5 "Need a Clean Slate?" at bounding box center [485, 443] width 150 height 16
click at [334, 14] on img at bounding box center [455, 24] width 330 height 35
